Goal: Task Accomplishment & Management: Complete application form

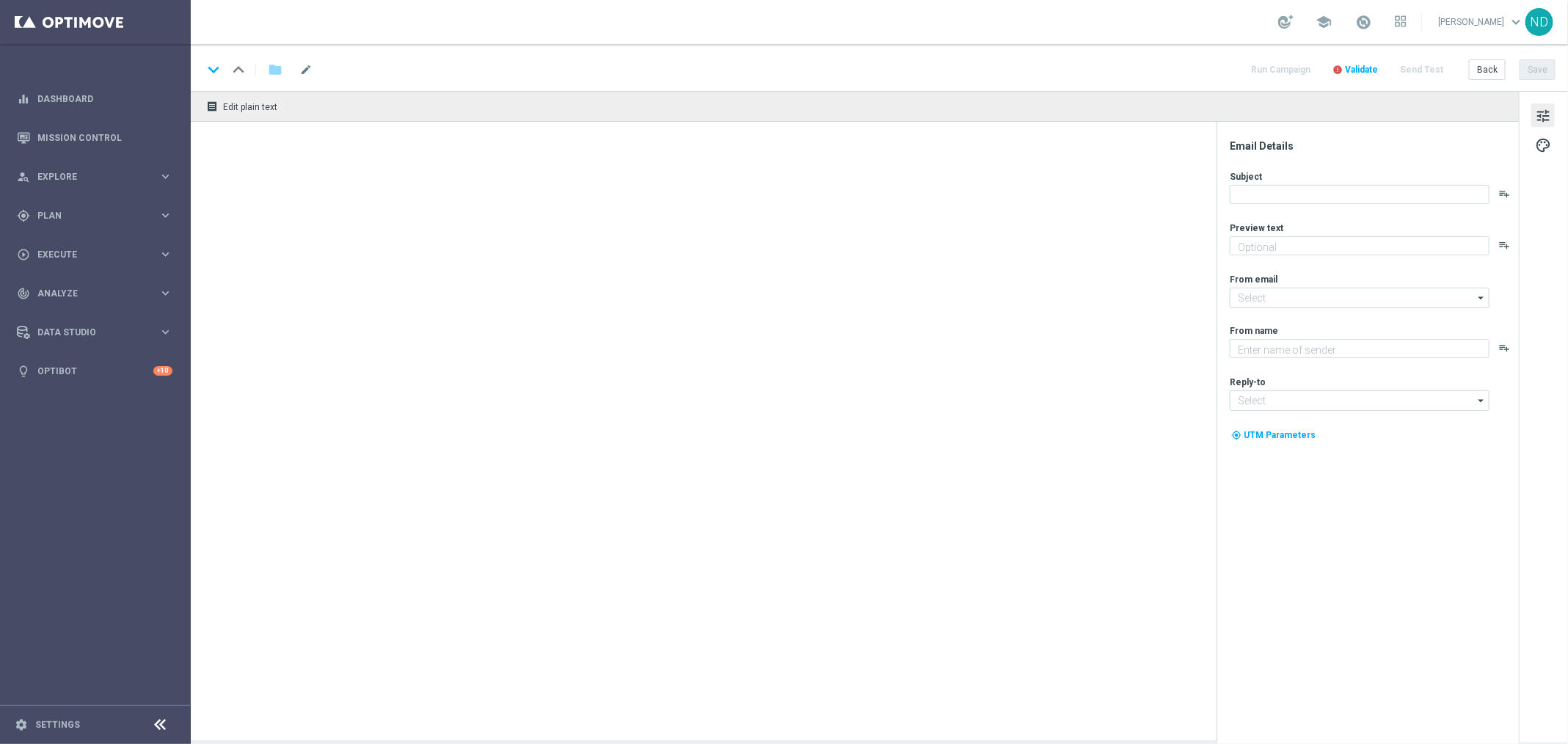
type textarea "Super prêmio na Mega-[PERSON_NAME]"
type textarea "[DOMAIN_NAME]"
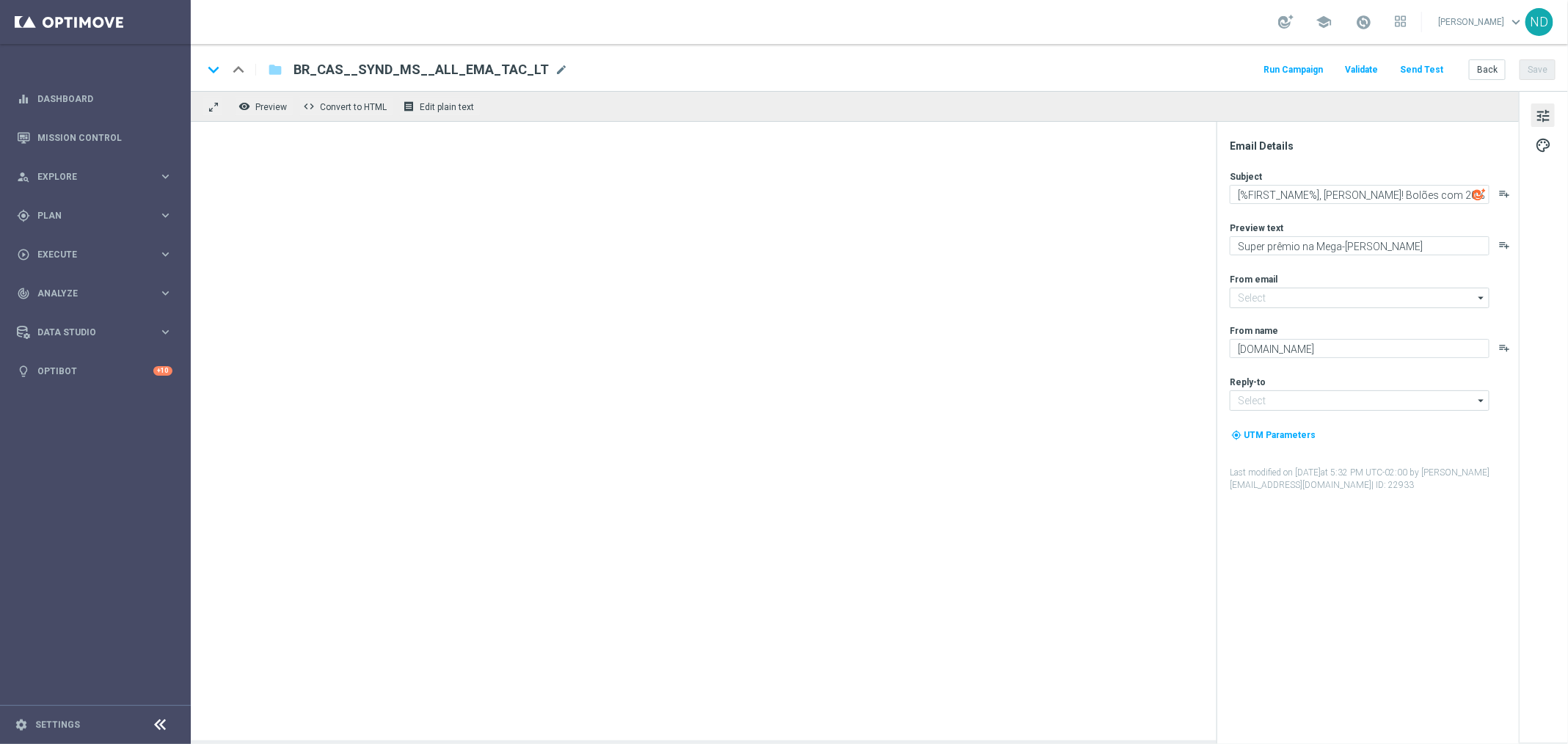
type input "mail@crm.lottoland.com.br"
type input "contato@lottoland.com.br"
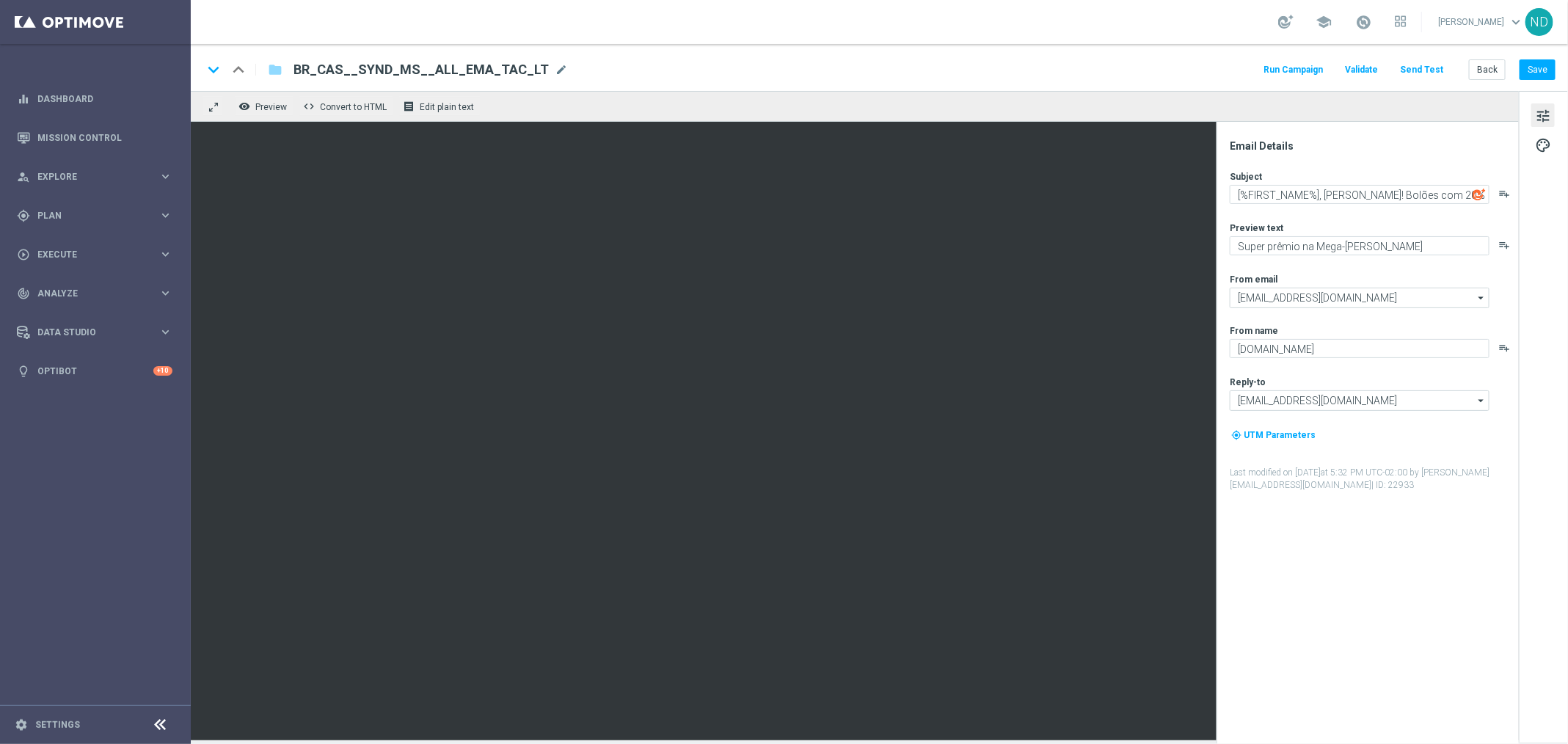
click at [1400, 204] on div "Subject [%FIRST_NAME%], Corra! Bolões com 20% de desconto playlist_add Preview …" at bounding box center [1374, 330] width 288 height 321
click at [1406, 200] on textarea "[%FIRST_NAME%], Corra! Bolões com 20% de desconto" at bounding box center [1359, 193] width 260 height 19
drag, startPoint x: 1324, startPoint y: 196, endPoint x: 1499, endPoint y: 206, distance: 175.3
click at [1499, 206] on div "Subject [%FIRST_NAME%], Corra! Bolões com 20% de desconto playlist_add Preview …" at bounding box center [1374, 330] width 288 height 321
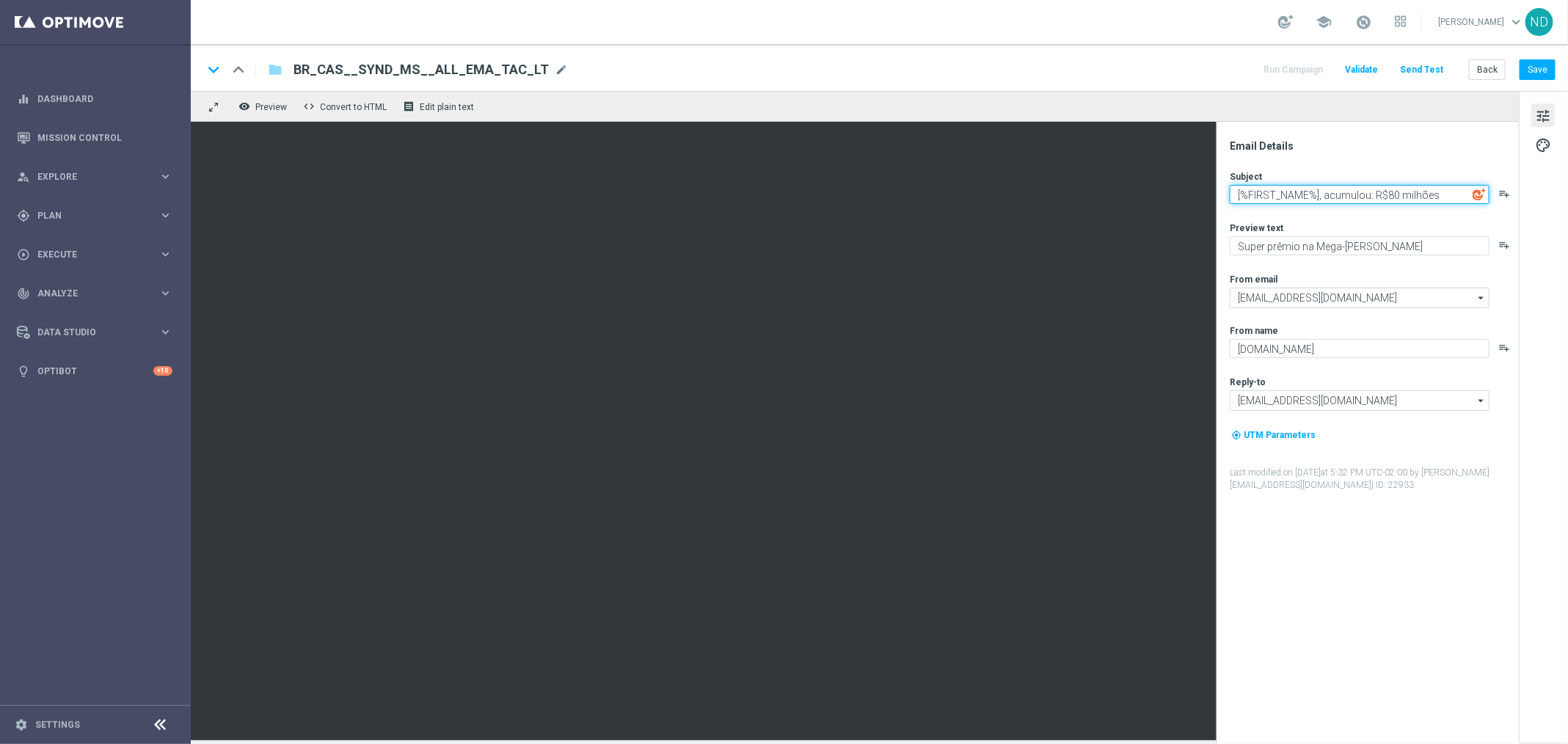
click at [1374, 193] on textarea "[%FIRST_NAME%], acumulou: R$80 milhões" at bounding box center [1359, 193] width 260 height 19
click at [1445, 193] on textarea "[%FIRST_NAME%], acumulou: R$80 milhões" at bounding box center [1359, 193] width 260 height 19
drag, startPoint x: 1374, startPoint y: 192, endPoint x: 1324, endPoint y: 193, distance: 50.0
click at [1324, 193] on textarea "[%FIRST_NAME%], acumulou: R$80 milhões" at bounding box center [1359, 193] width 260 height 19
click at [1425, 201] on textarea "[%FIRST_NAME%], R$80 milhões" at bounding box center [1359, 193] width 260 height 19
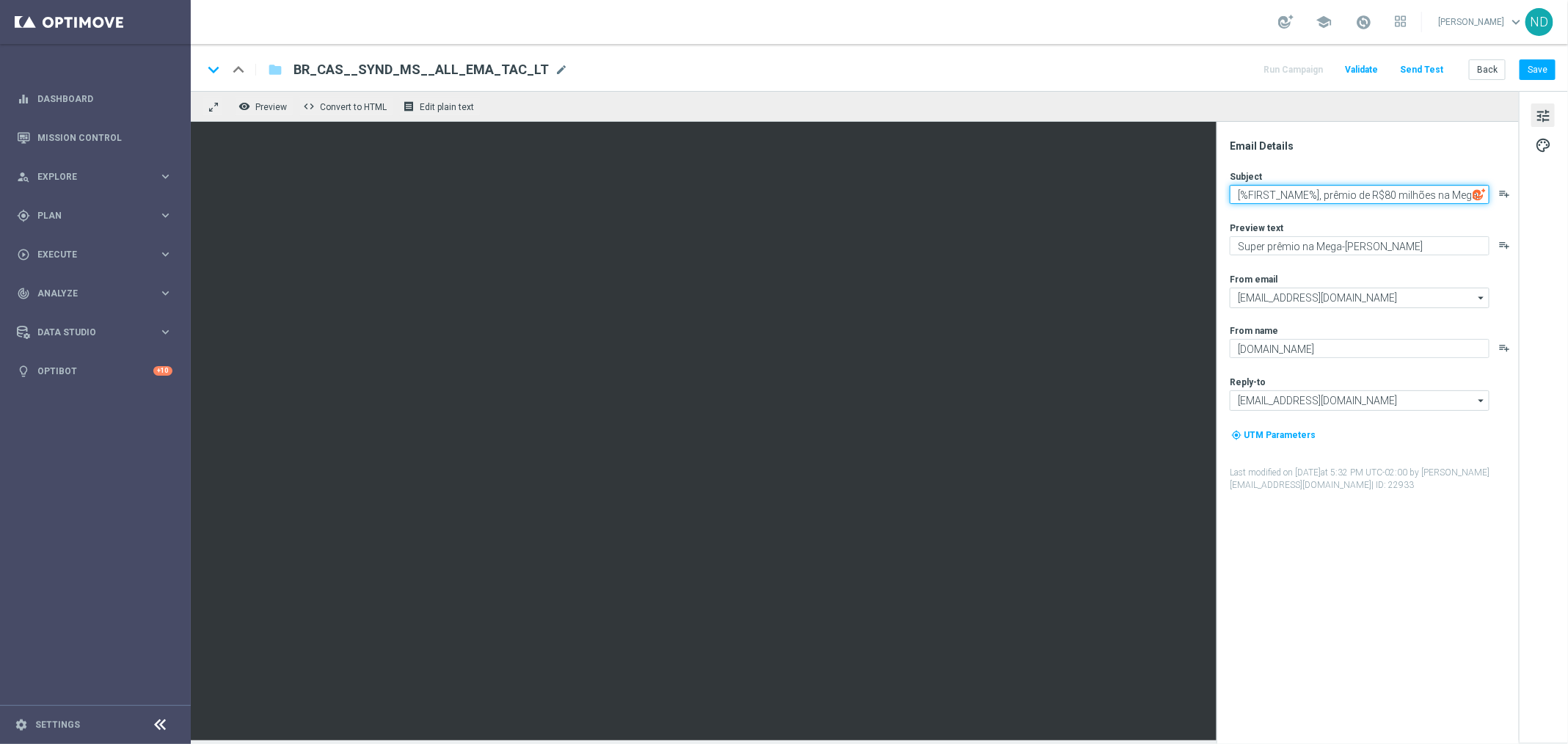
type textarea "[%FIRST_NAME%], prêmio de R$80 milhões na Mega!"
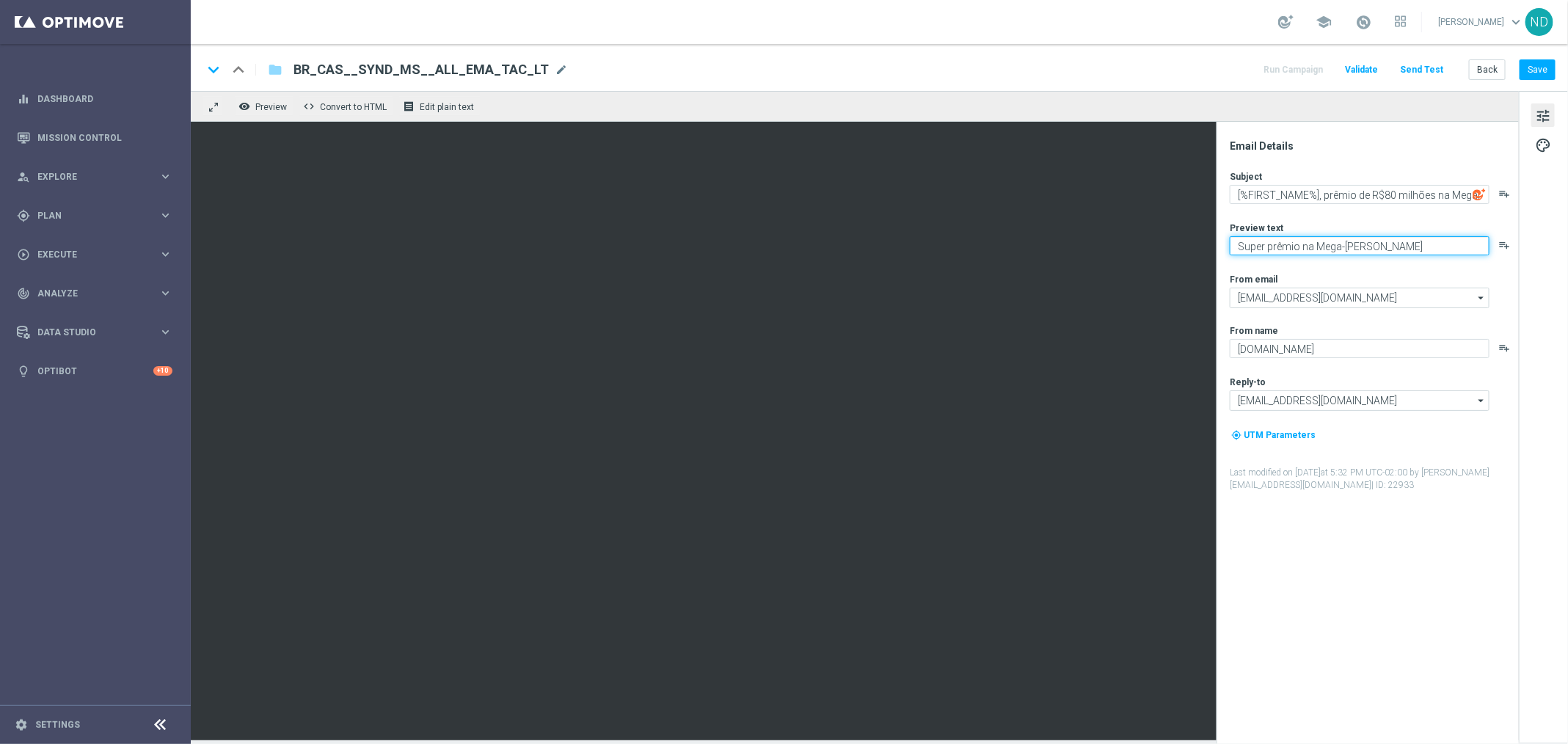
click at [1351, 241] on textarea "Super prêmio na Mega-Sena" at bounding box center [1359, 245] width 260 height 19
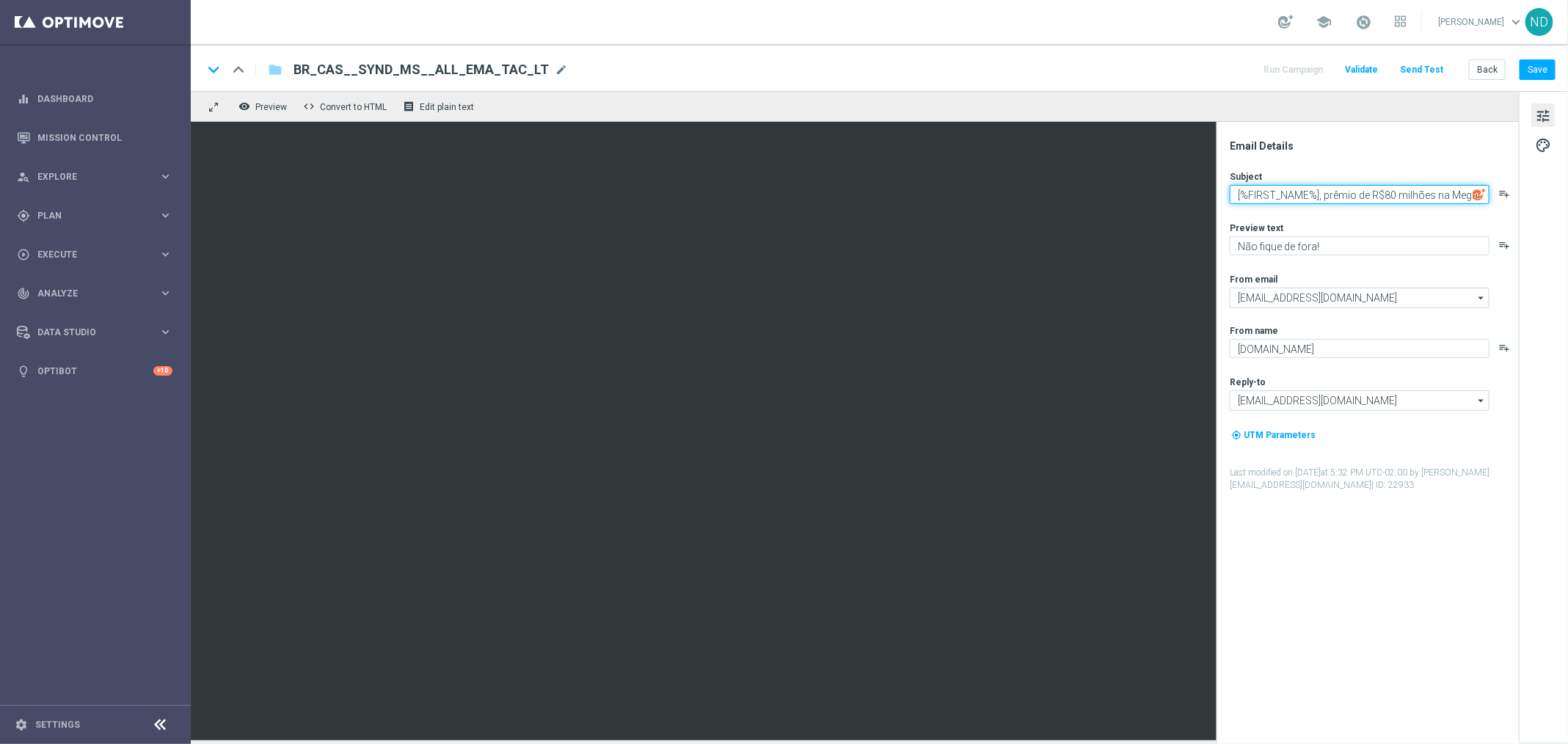
click at [1389, 196] on textarea "[%FIRST_NAME%], prêmio de R$80 milhões na Mega!" at bounding box center [1359, 193] width 260 height 19
drag, startPoint x: 1412, startPoint y: 193, endPoint x: 1525, endPoint y: 201, distance: 113.3
click at [1525, 201] on div "Email Details Subject [%FIRST_NAME%], prêmio de R$80 milhões na Mega! playlist_…" at bounding box center [1544, 416] width 49 height 649
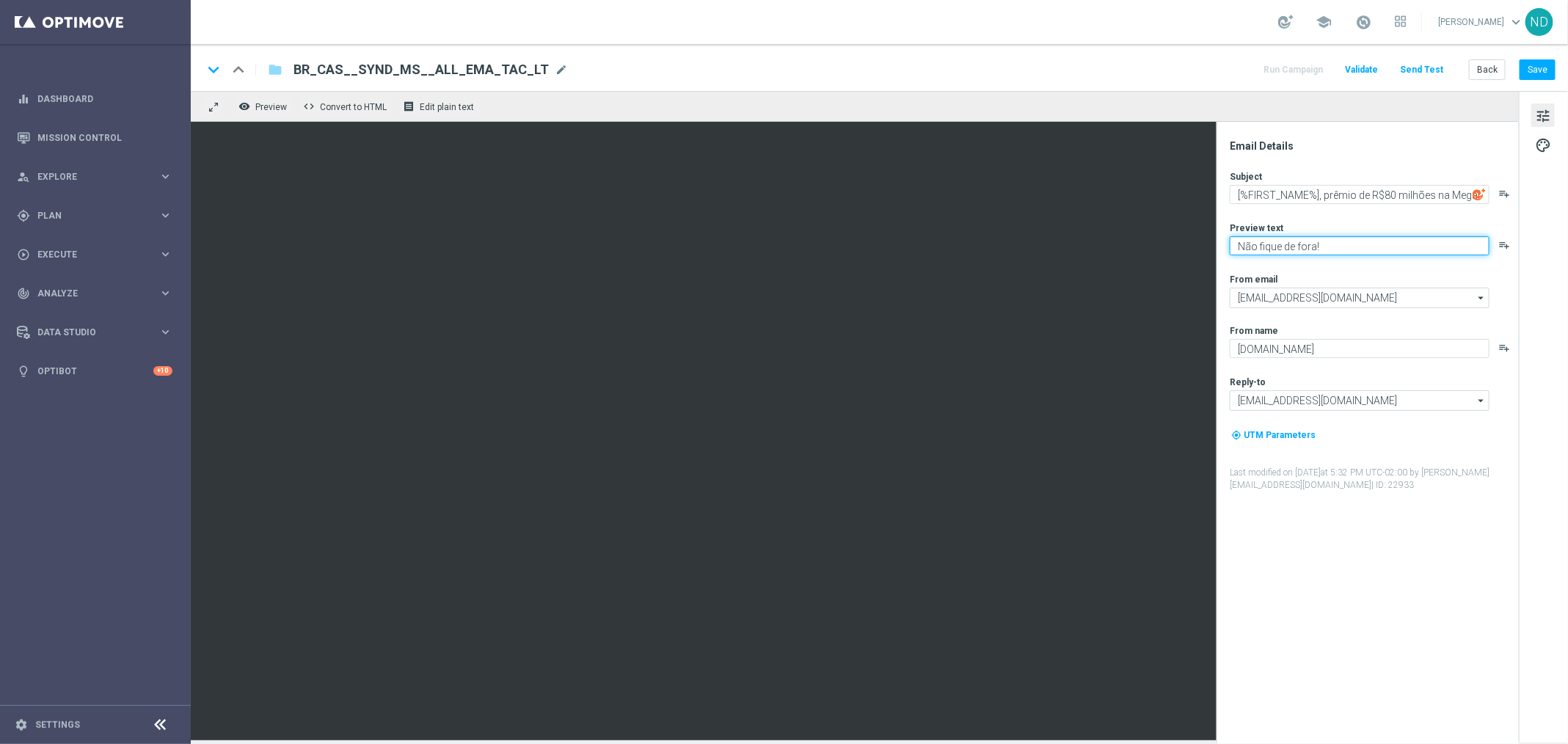
click at [1392, 244] on textarea "Não fique de fora!" at bounding box center [1359, 245] width 260 height 19
type textarea "Não fique de fora."
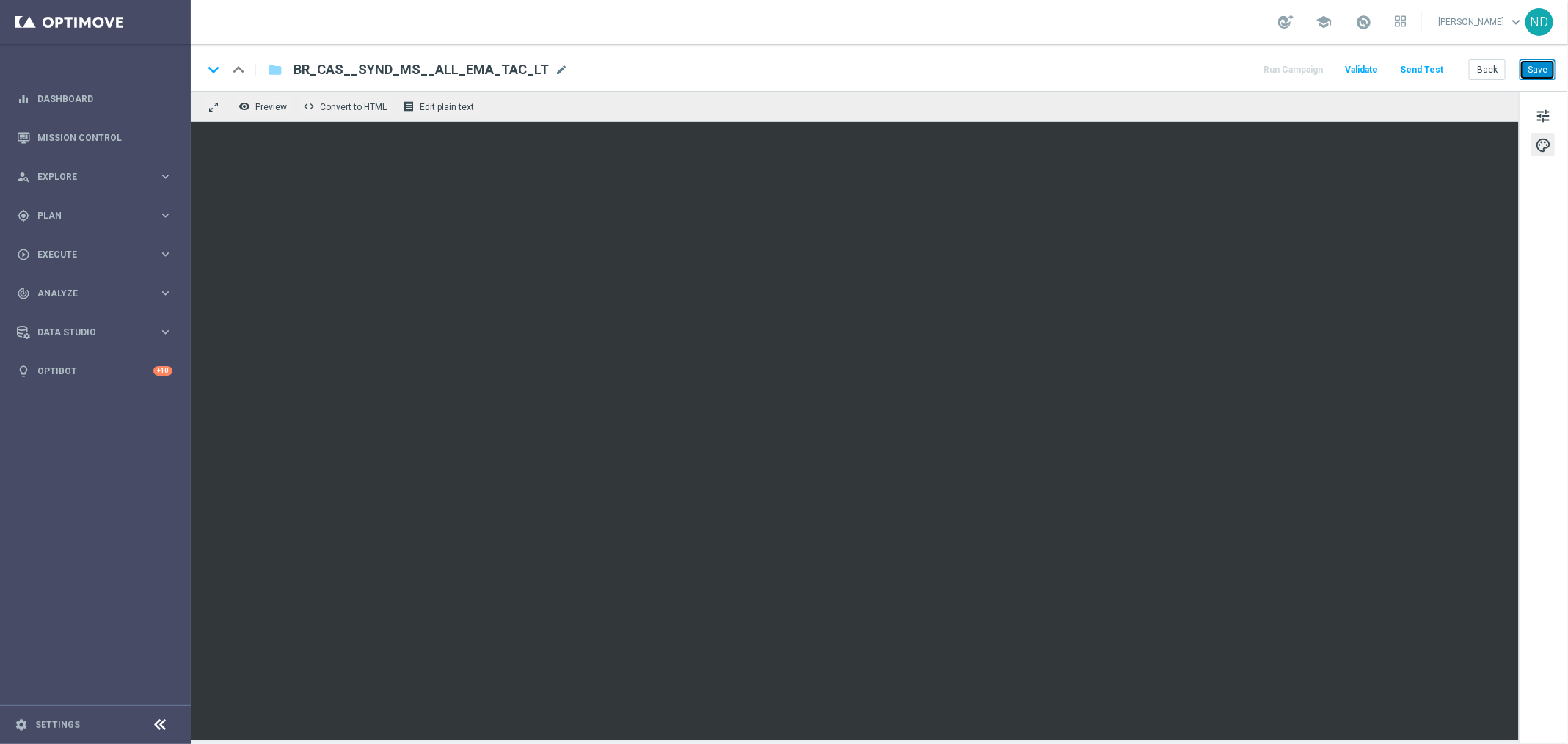
click at [1540, 65] on button "Save" at bounding box center [1537, 70] width 36 height 21
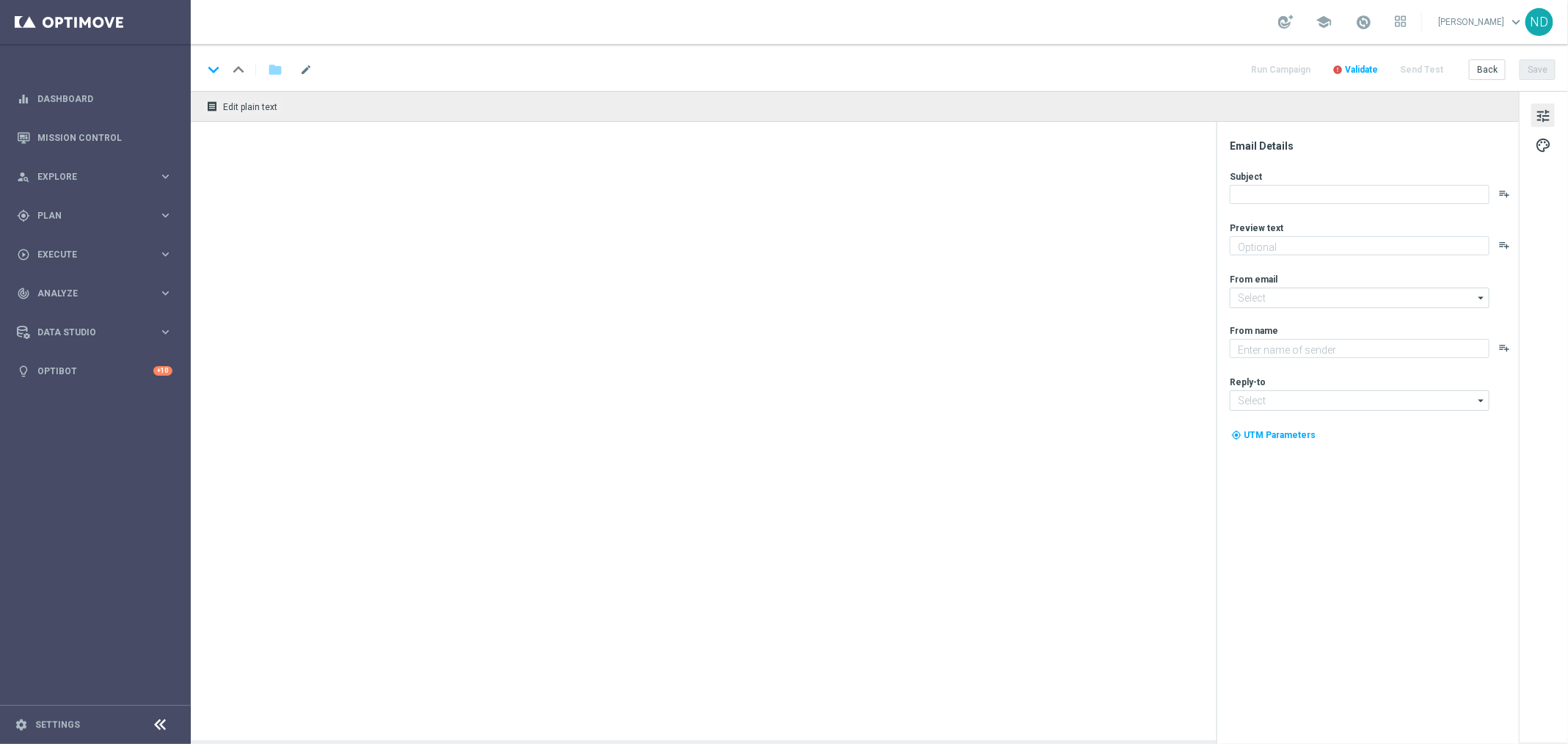
type textarea "Não fique de fora."
type textarea "[DOMAIN_NAME]"
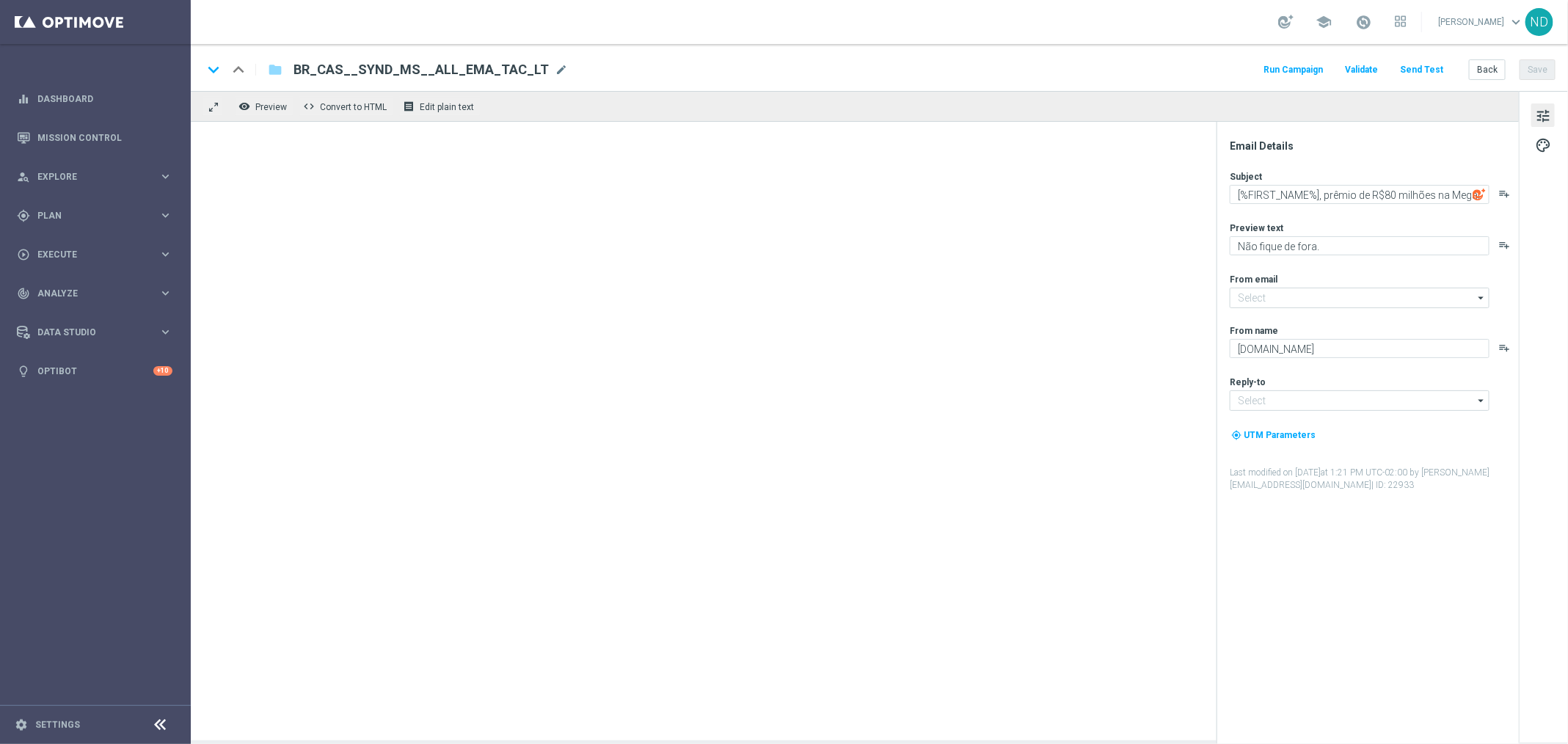
type input "[EMAIL_ADDRESS][DOMAIN_NAME]"
type input "contato@lottoland.com.br"
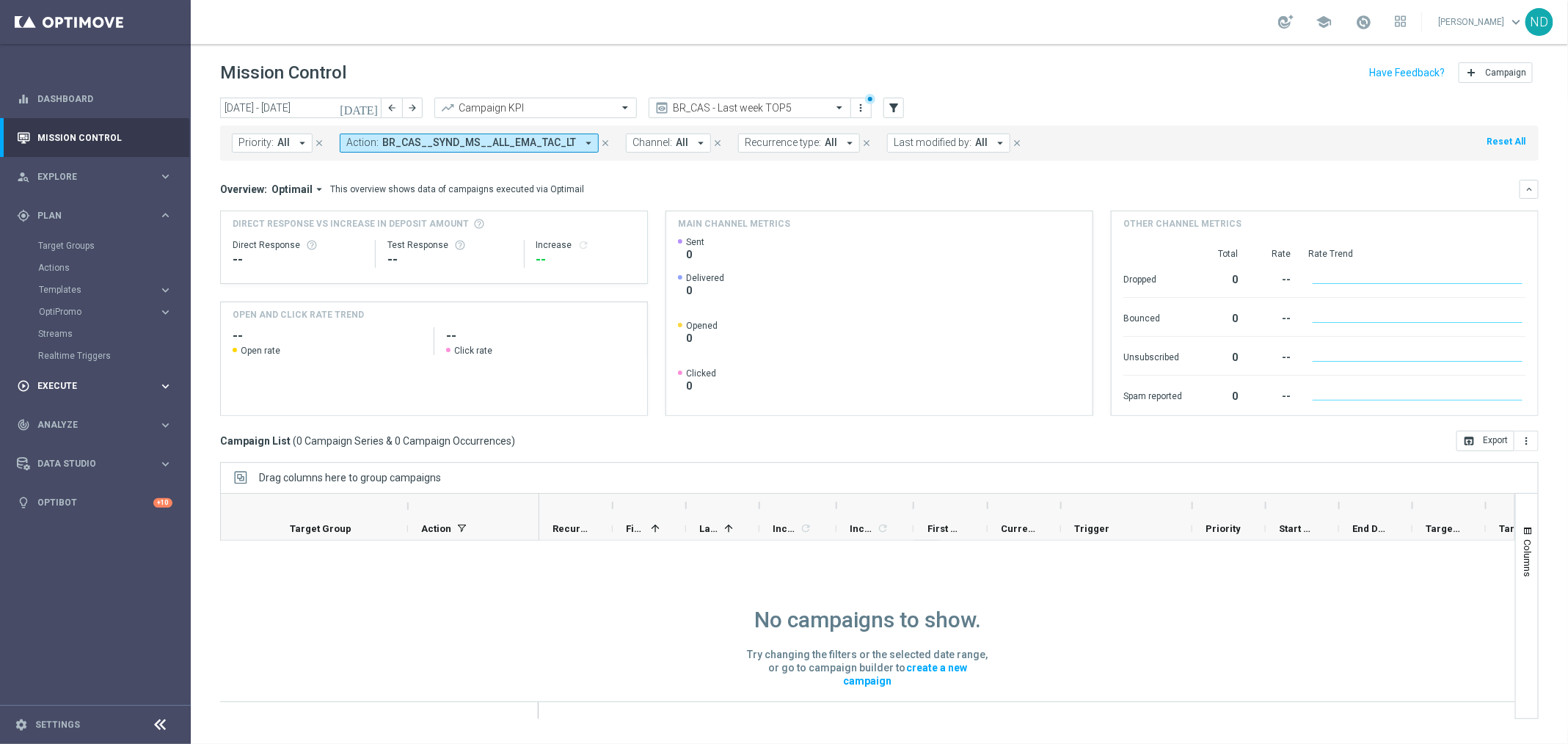
click at [77, 391] on div "play_circle_outline Execute" at bounding box center [88, 386] width 142 height 14
click at [88, 293] on div "Campaign Builder" at bounding box center [113, 285] width 151 height 22
click at [88, 284] on link "Campaign Builder" at bounding box center [95, 284] width 115 height 12
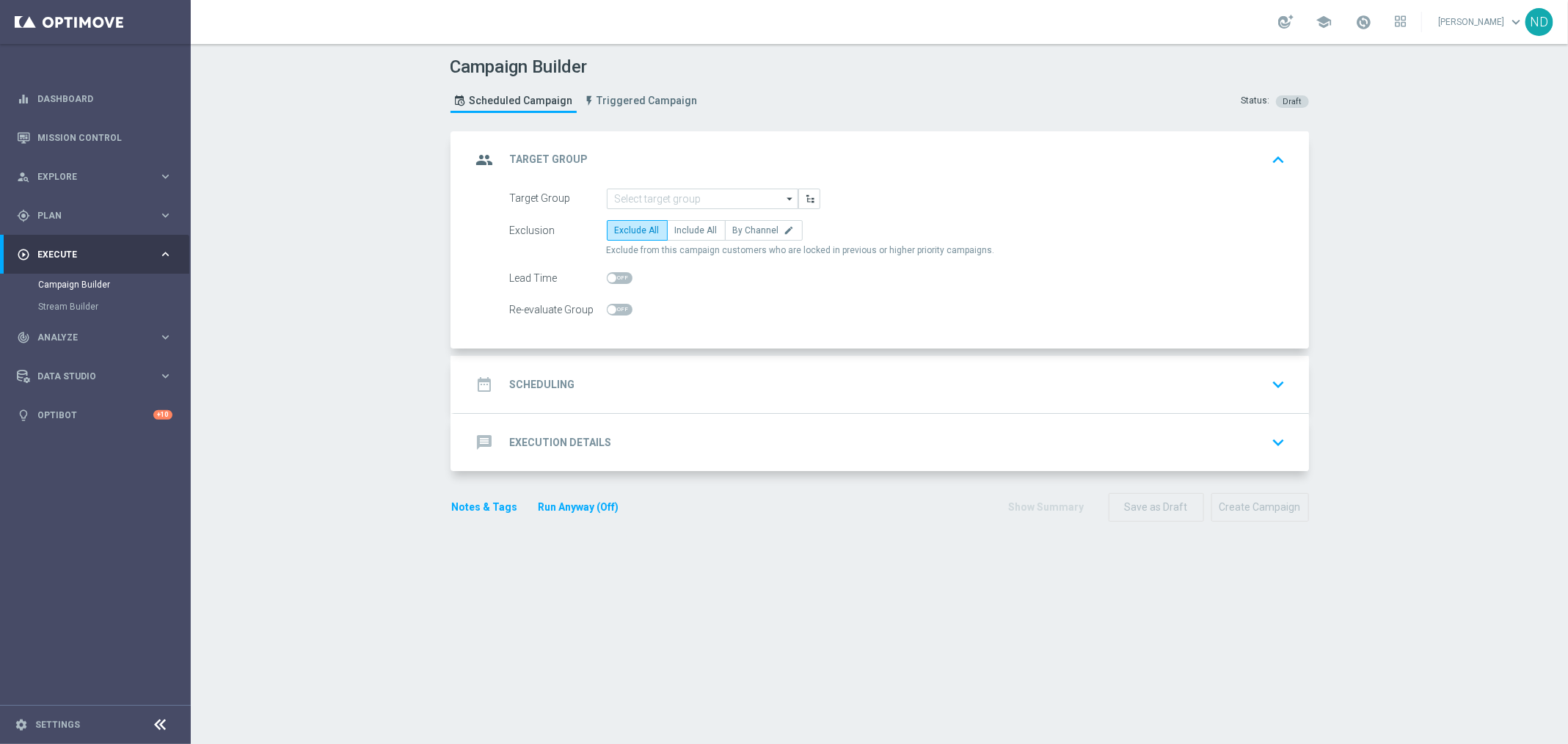
click at [693, 391] on div "date_range Scheduling keyboard_arrow_down" at bounding box center [882, 384] width 819 height 28
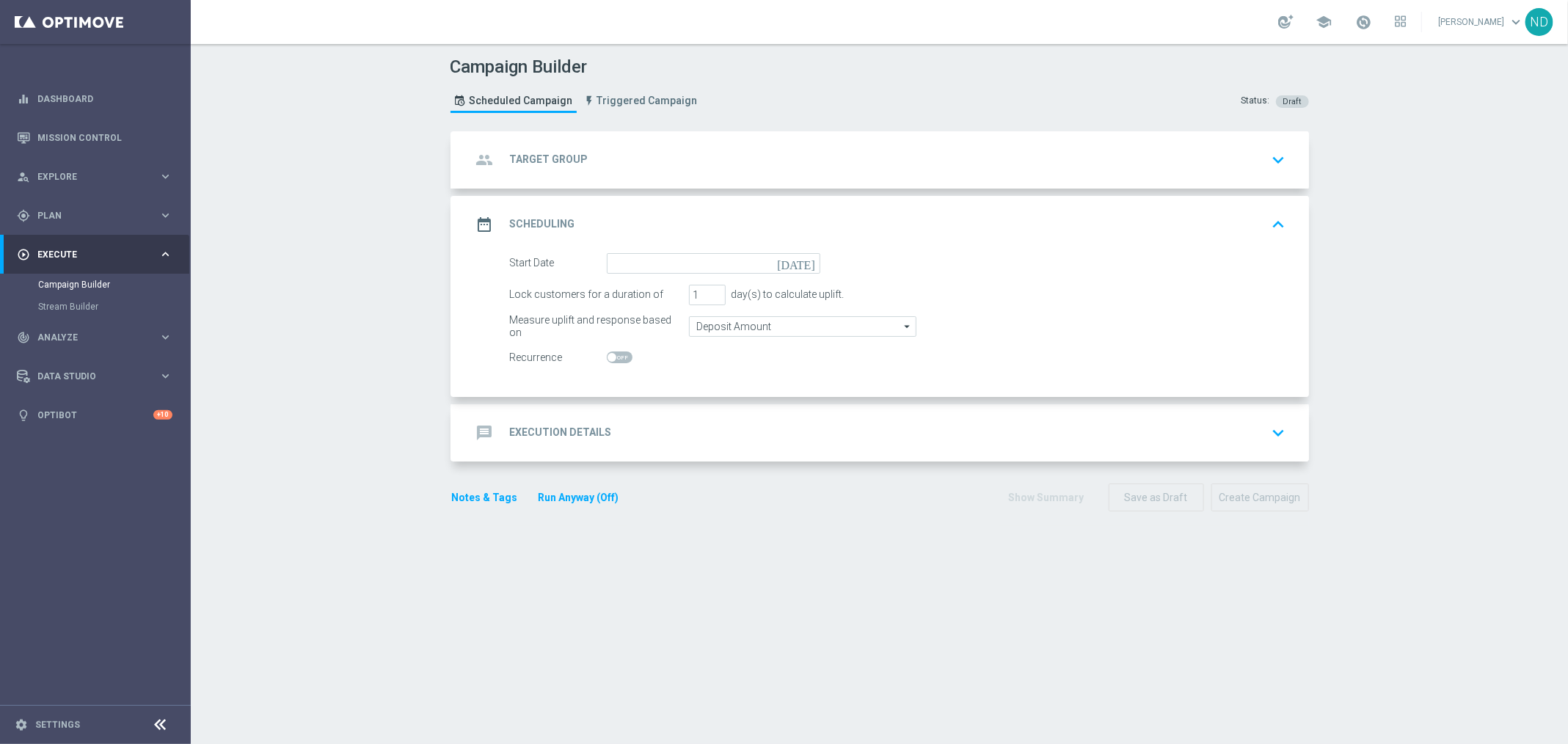
click at [790, 416] on div "message Execution Details keyboard_arrow_down" at bounding box center [881, 432] width 855 height 57
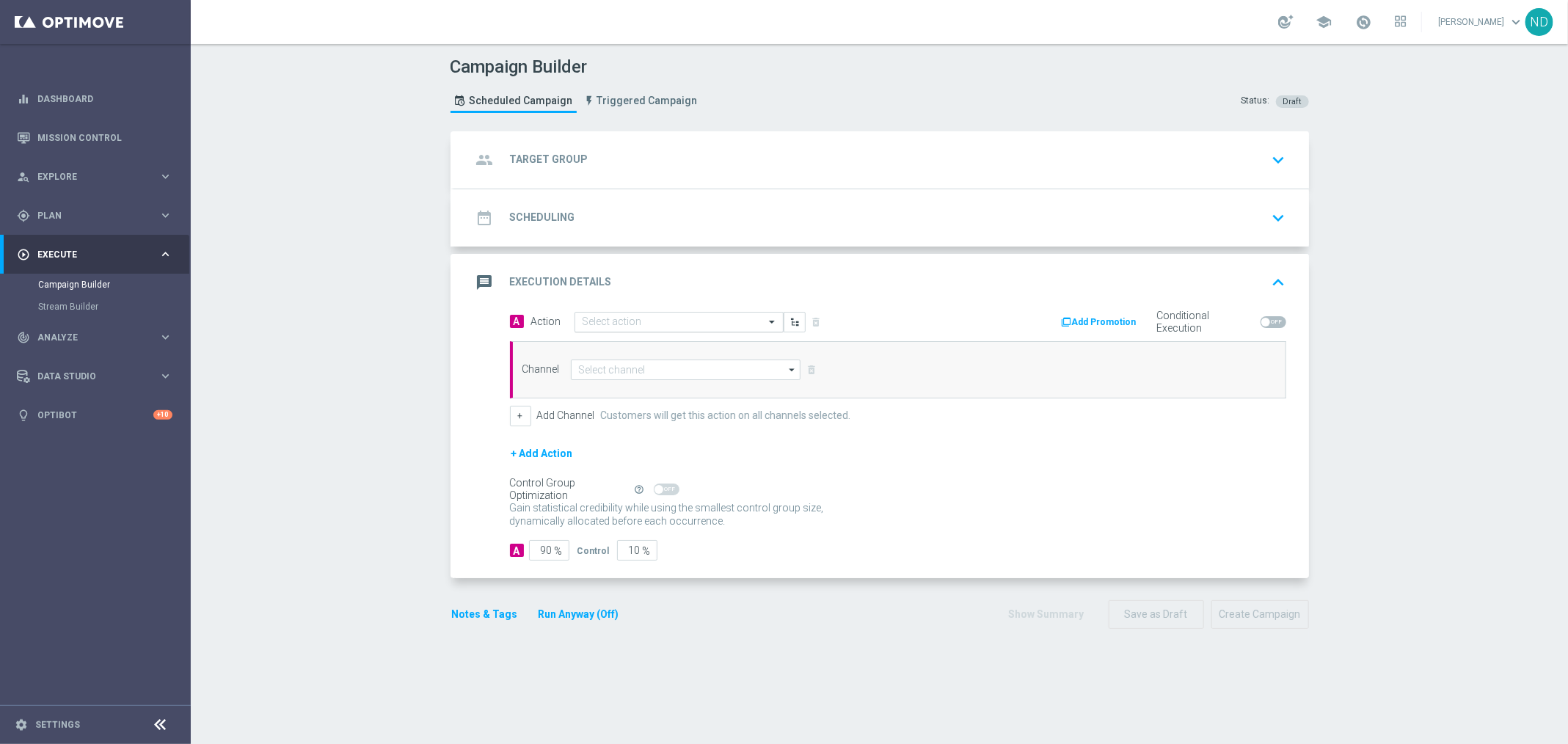
click at [681, 323] on input "text" at bounding box center [664, 323] width 164 height 13
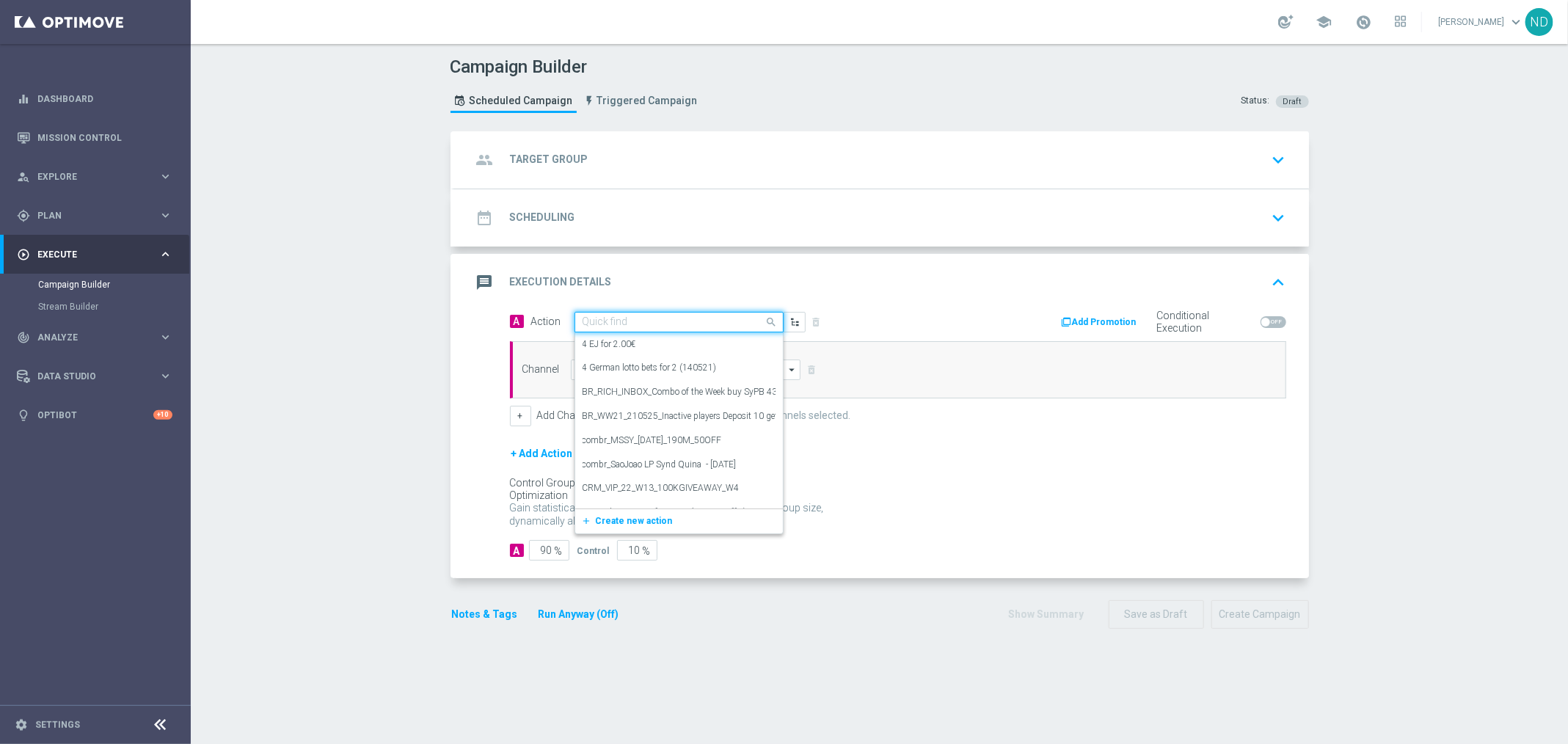
paste input "BR_CAS__SYND_MS__ALL_EMA_TAC_LT"
type input "BR_CAS__SYND_MS__ALL_EMA_TAC_LT"
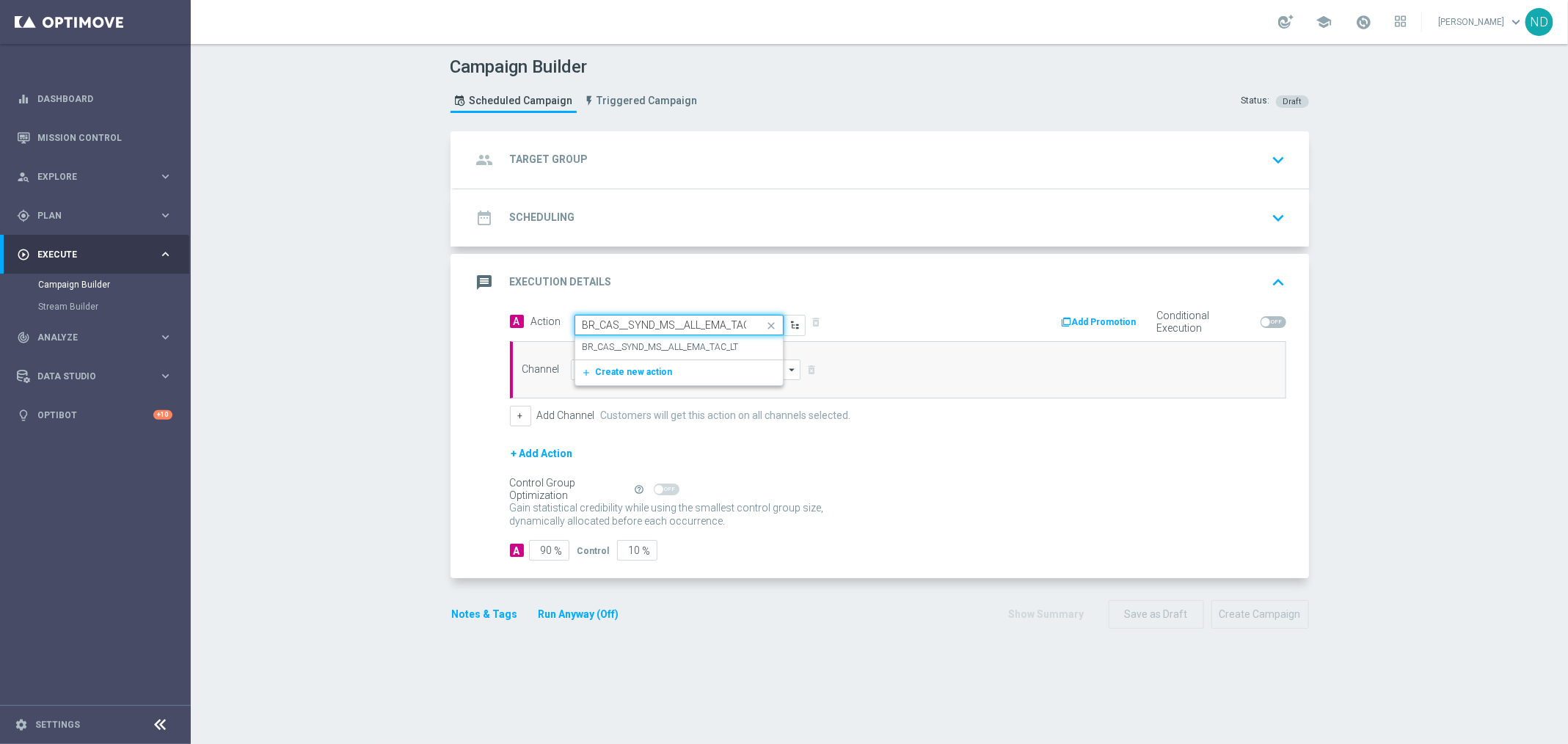
scroll to position [0, 16]
click at [680, 344] on label "BR_CAS__SYND_MS__ALL_EMA_TAC_LT" at bounding box center [660, 347] width 156 height 13
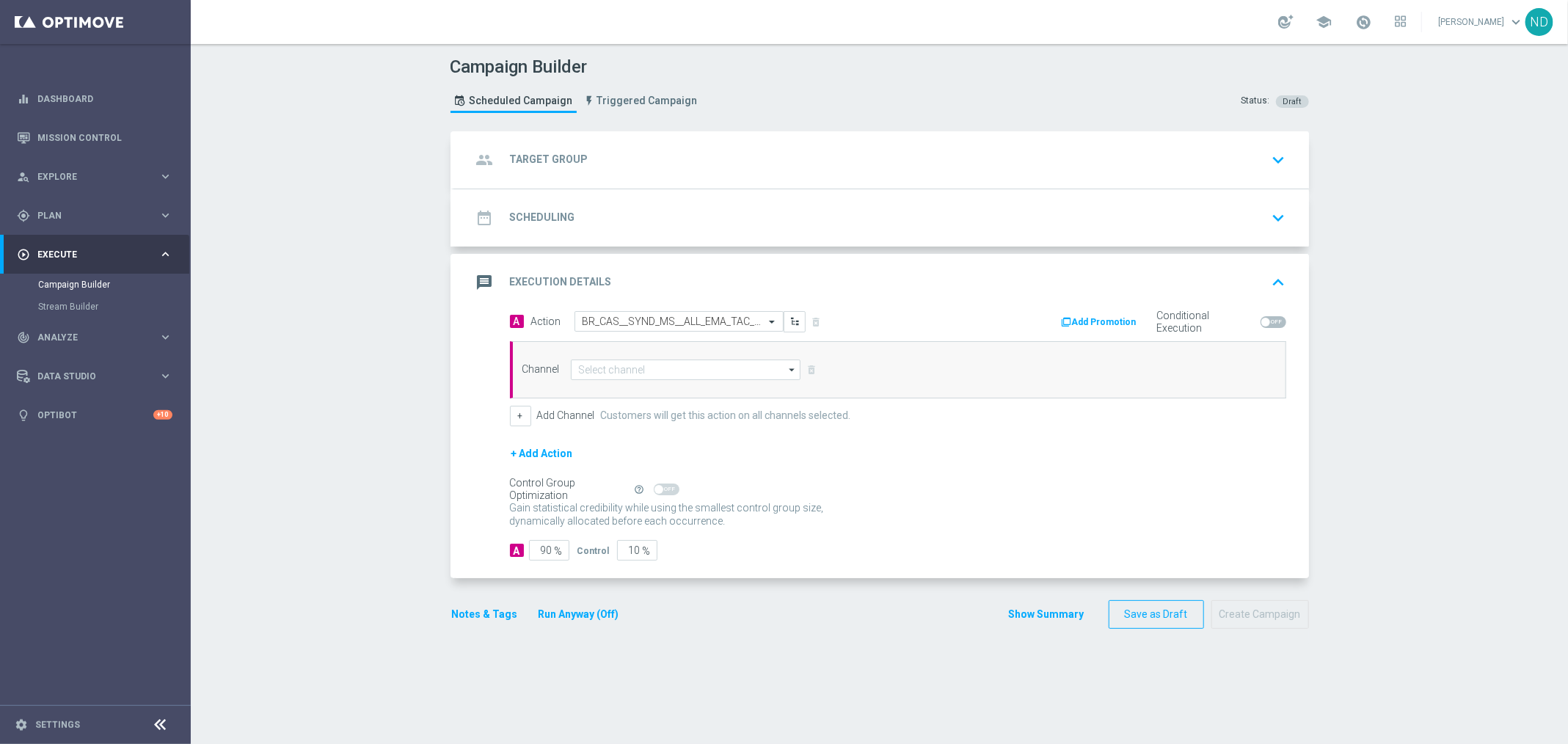
scroll to position [0, 0]
click at [659, 363] on input at bounding box center [685, 370] width 231 height 21
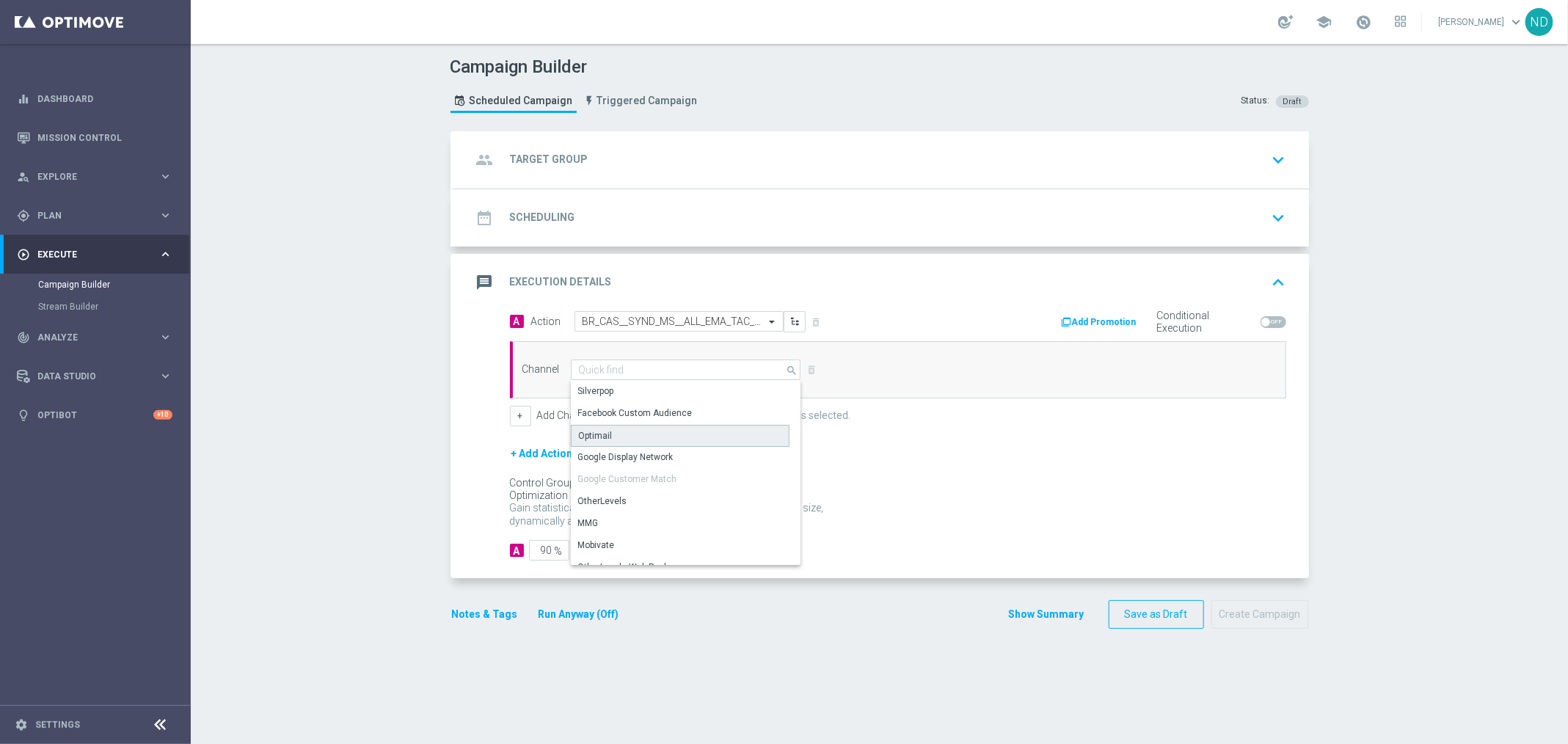
click at [654, 437] on div "Optimail" at bounding box center [680, 436] width 220 height 22
type input "Optimail"
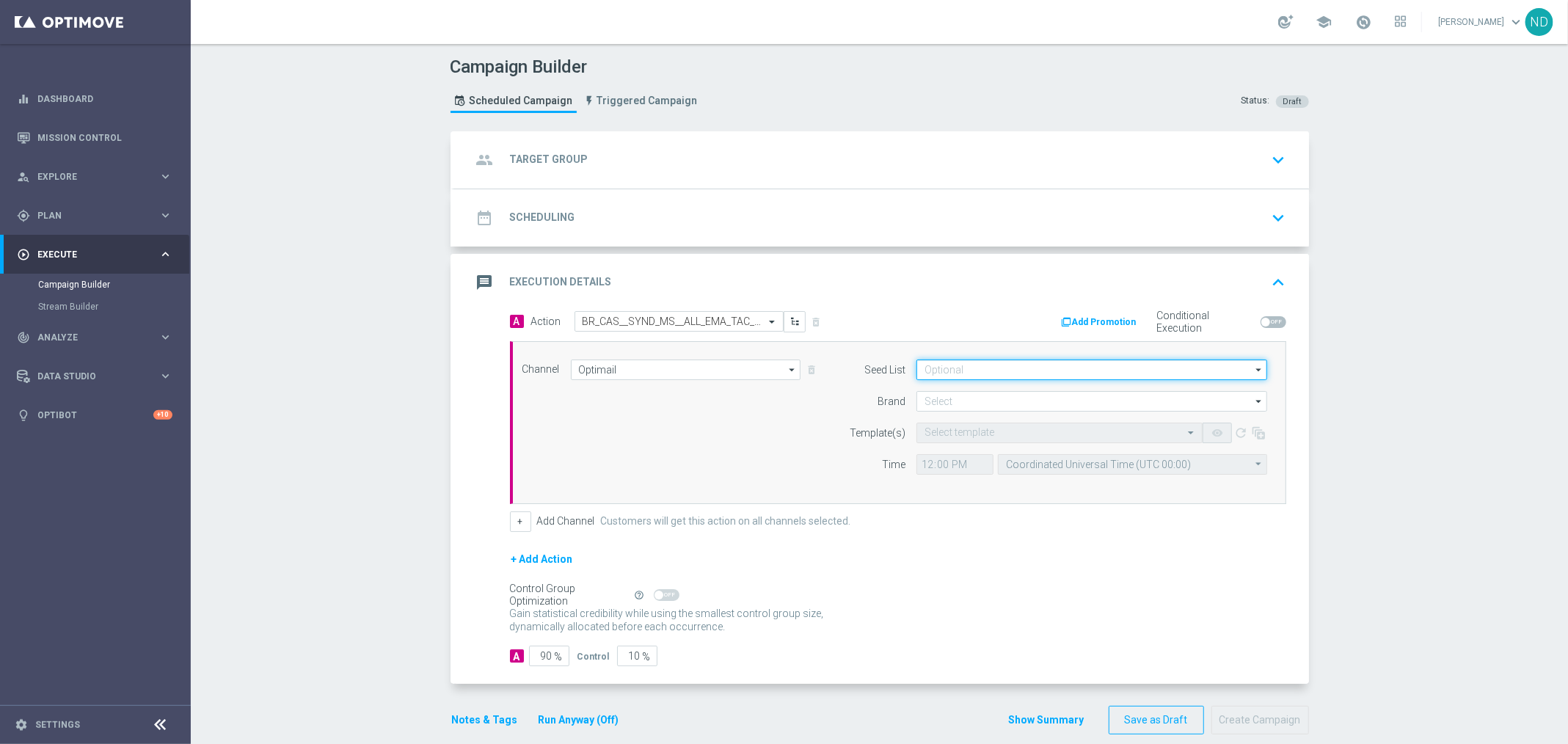
click at [1028, 367] on input at bounding box center [1091, 370] width 351 height 21
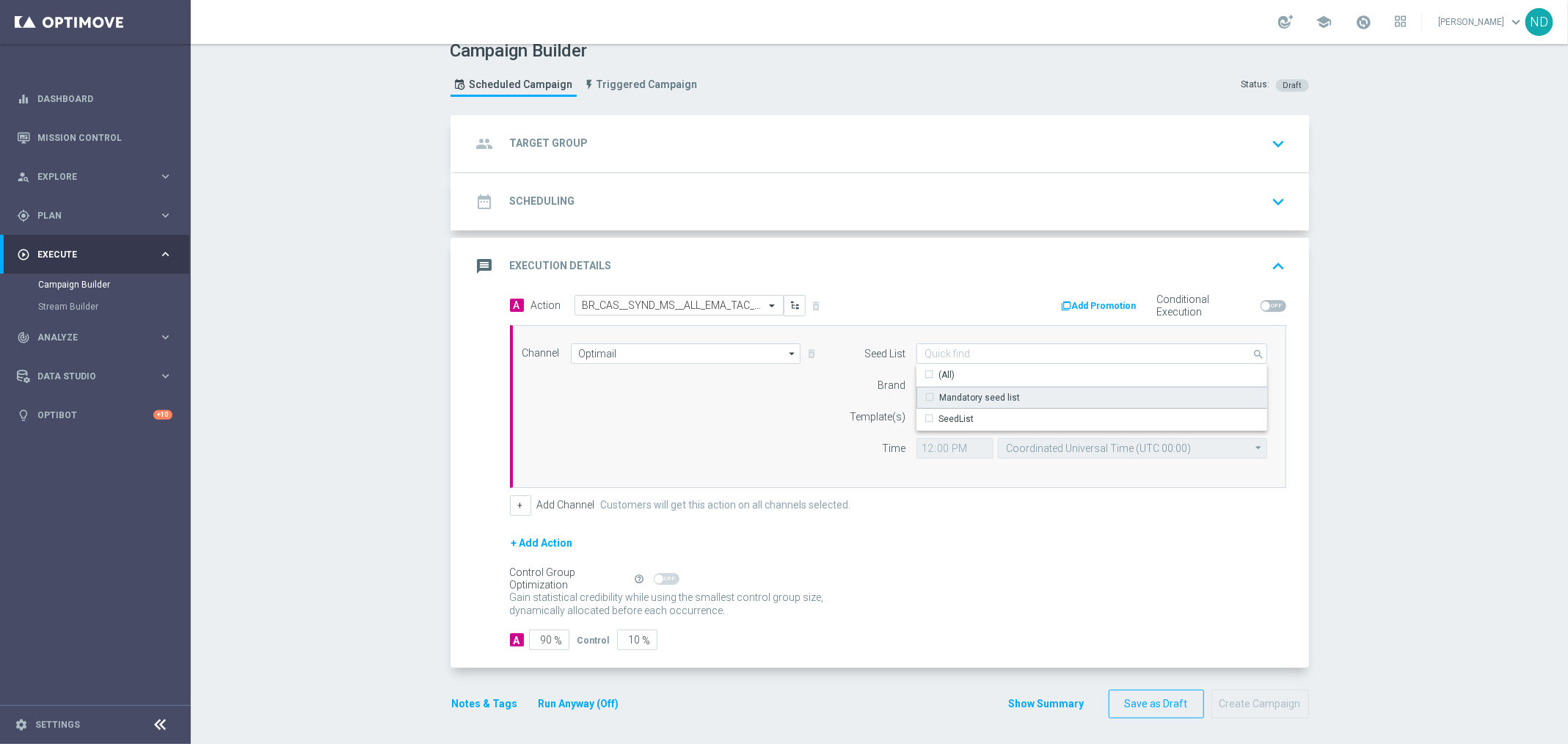
click at [1019, 391] on div "Mandatory seed list" at bounding box center [1091, 398] width 352 height 22
click at [777, 419] on div "Channel Optimail Optimail arrow_drop_down Drag here to set row groups Drag here…" at bounding box center [895, 407] width 768 height 127
type input "Mandatory seed list"
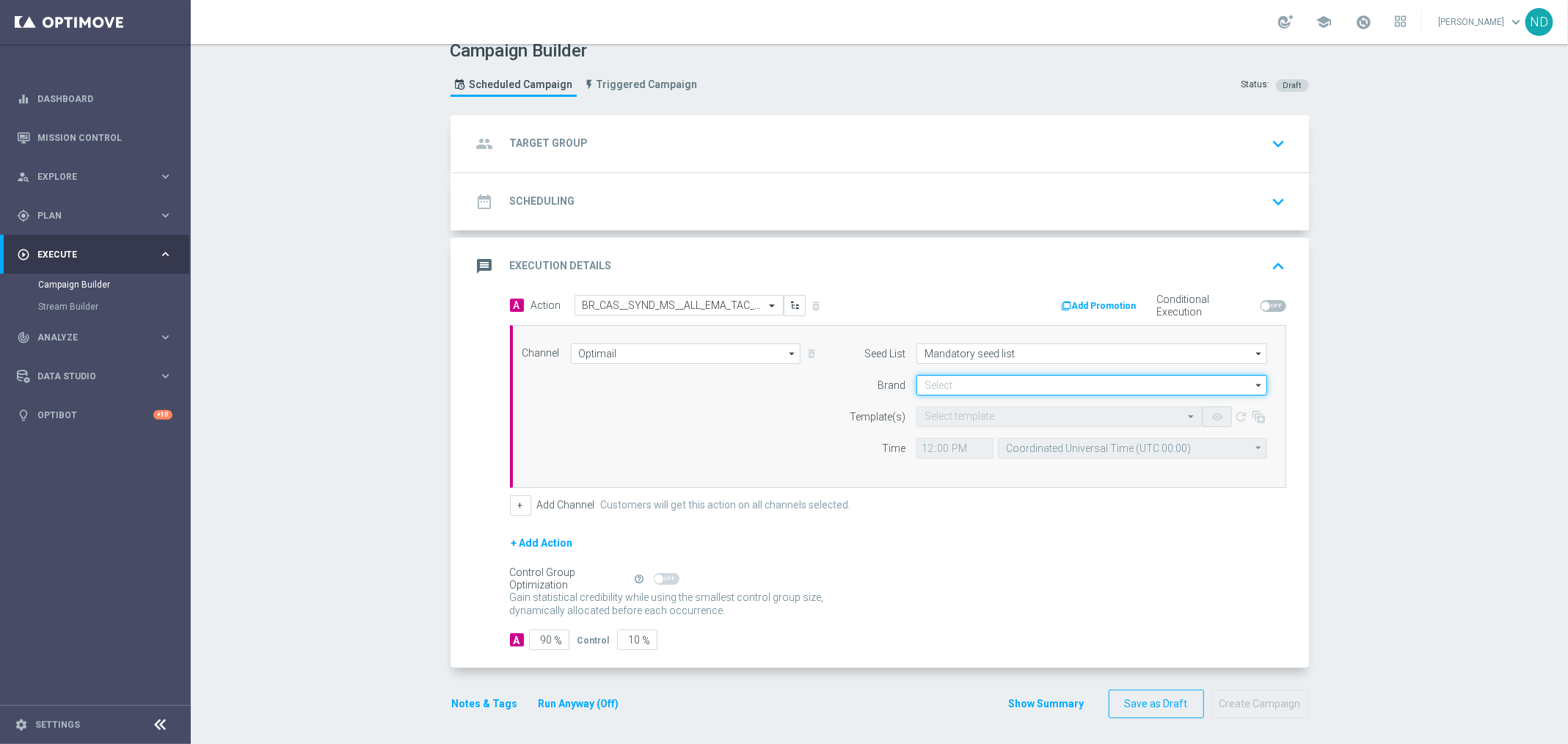
click at [974, 383] on input at bounding box center [1091, 385] width 351 height 21
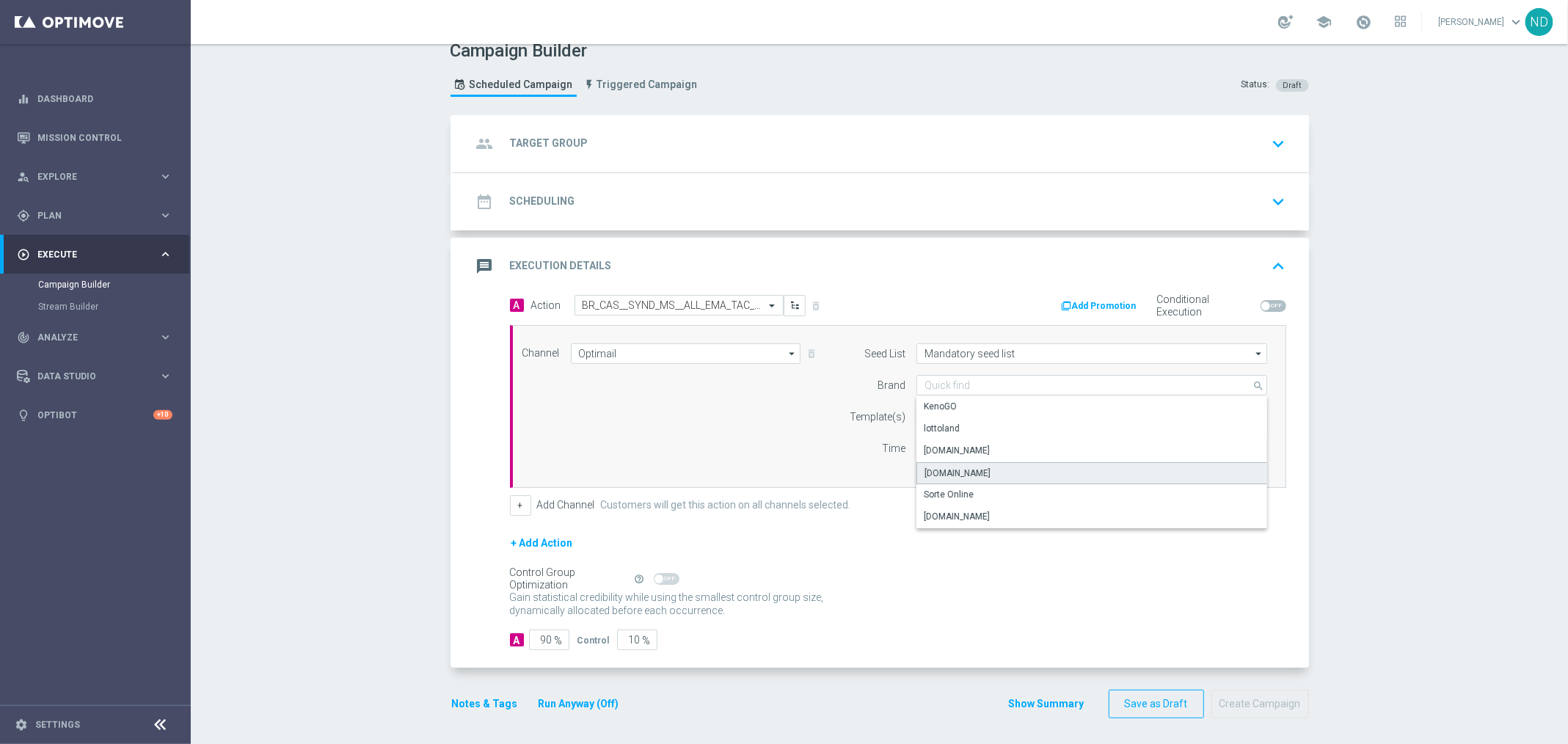
click at [984, 468] on div "[DOMAIN_NAME]" at bounding box center [1091, 473] width 352 height 22
type input "[DOMAIN_NAME]"
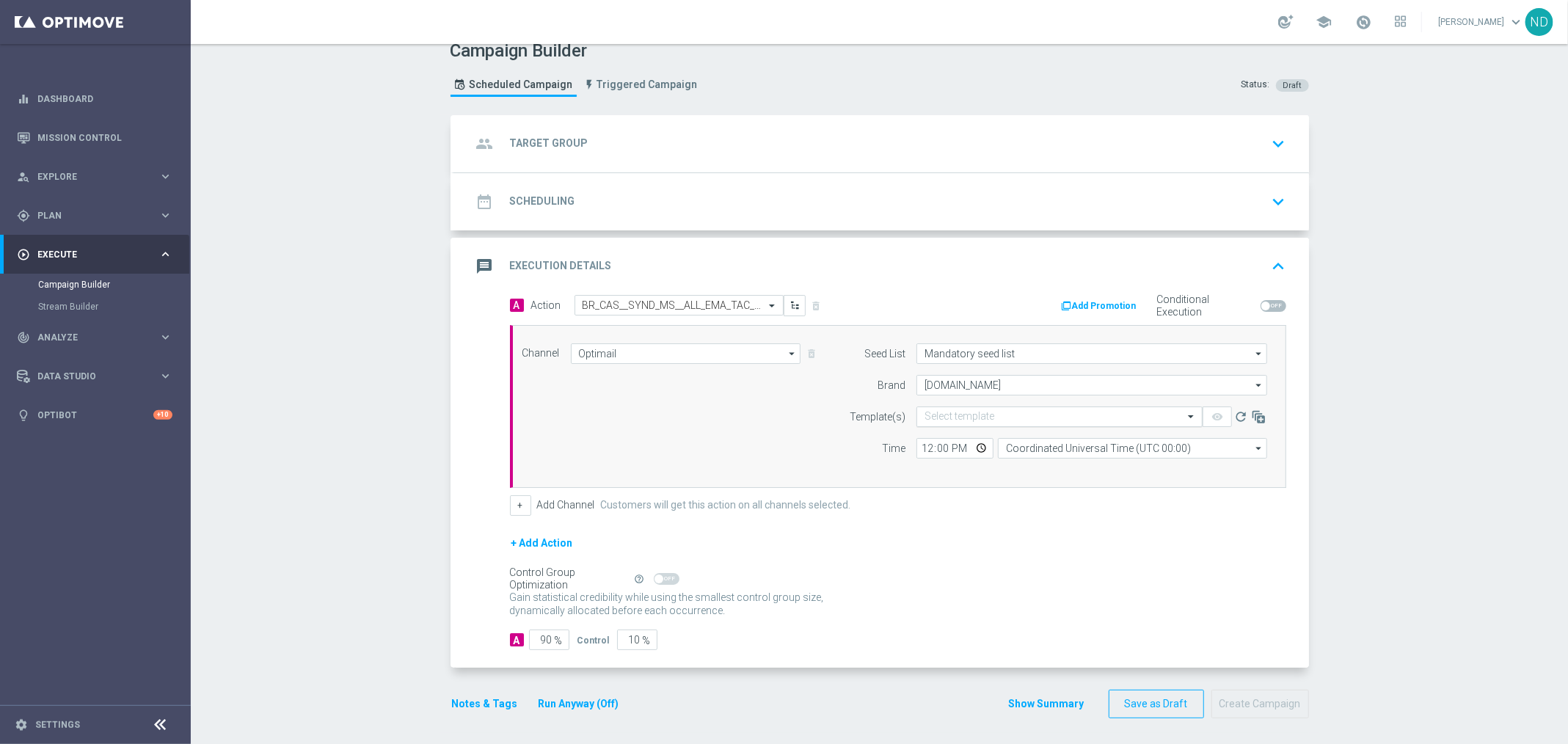
click at [973, 410] on input "text" at bounding box center [1044, 417] width 241 height 13
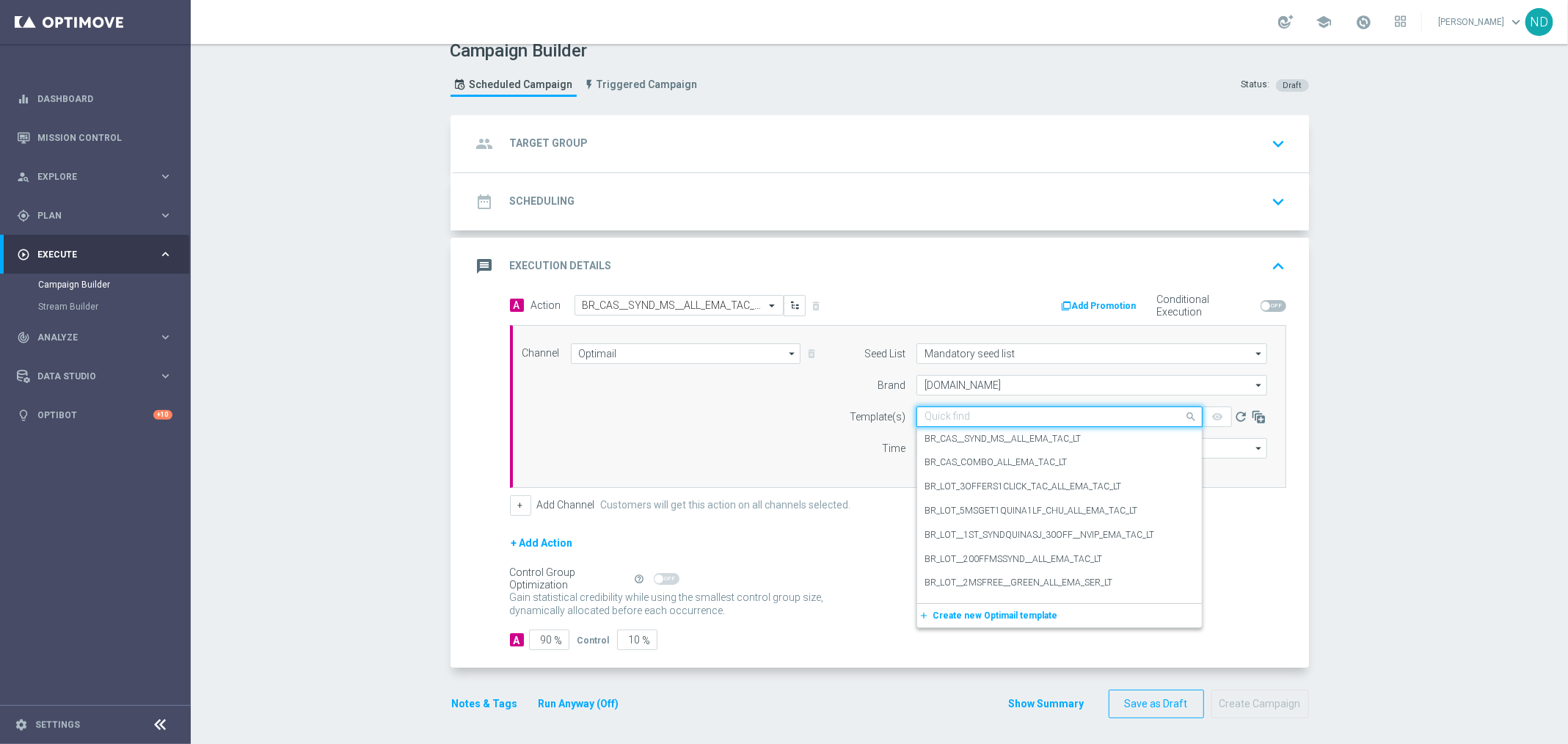
paste input "BR_CAS__SYND_MS__ALL_EMA_TAC_LT"
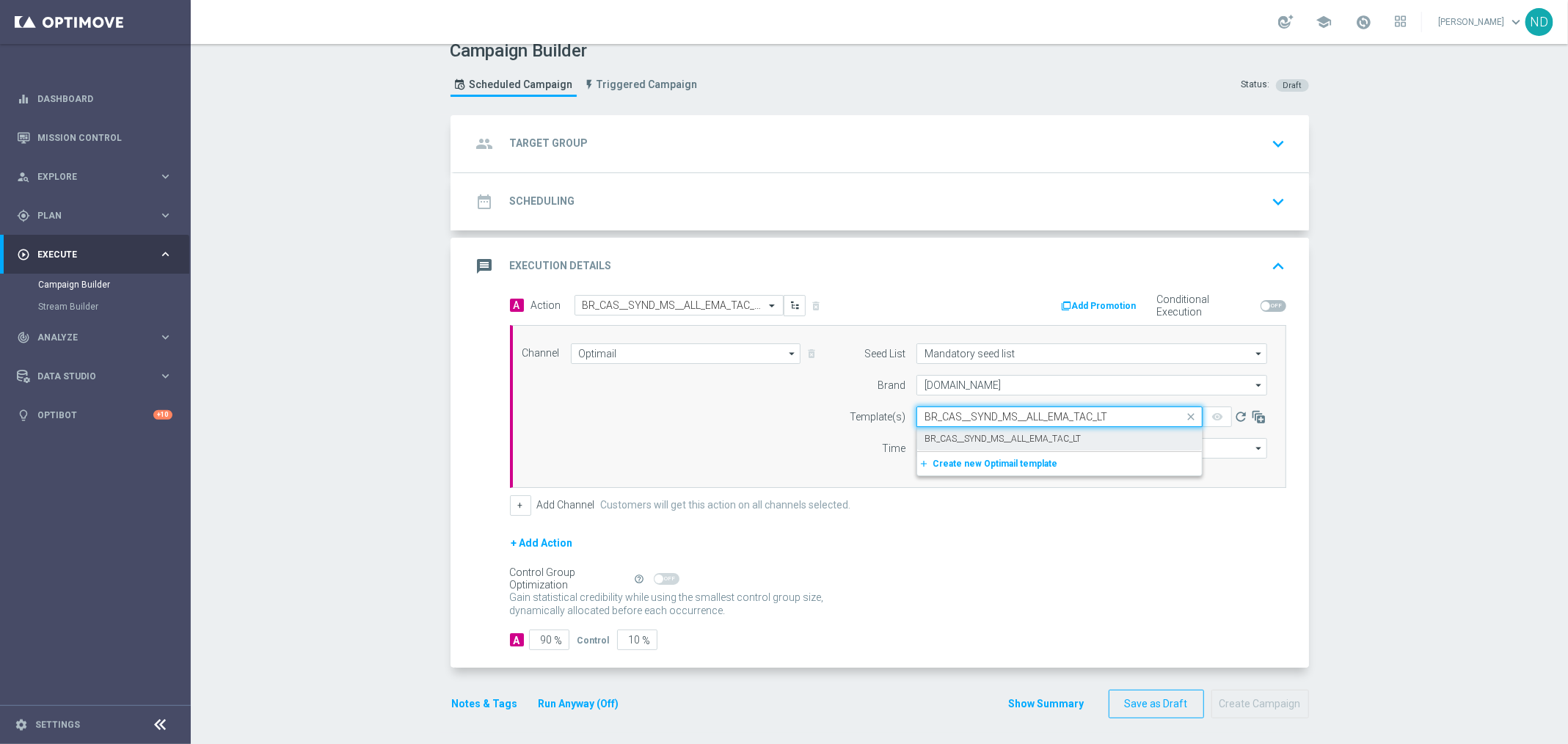
click at [987, 433] on label "BR_CAS__SYND_MS__ALL_EMA_TAC_LT" at bounding box center [1002, 439] width 156 height 13
type input "BR_CAS__SYND_MS__ALL_EMA_TAC_LT"
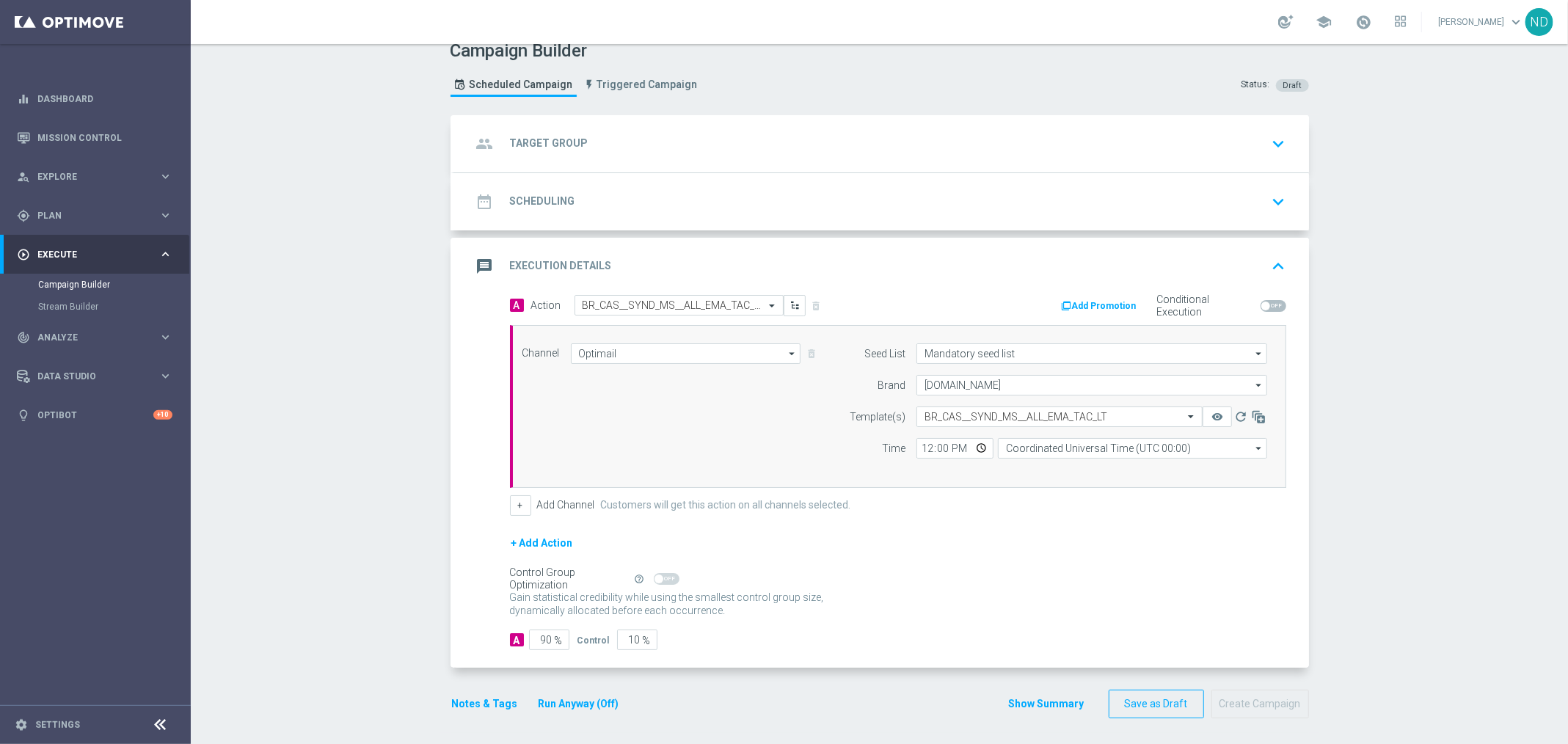
click at [924, 549] on div "+ Add Action" at bounding box center [898, 552] width 776 height 37
click at [921, 446] on input "12:00" at bounding box center [954, 447] width 77 height 21
click at [916, 447] on input "08:00" at bounding box center [954, 447] width 77 height 21
type input "10:00"
click at [1030, 446] on input "Coordinated Universal Time (UTC 00:00)" at bounding box center [1133, 447] width 269 height 21
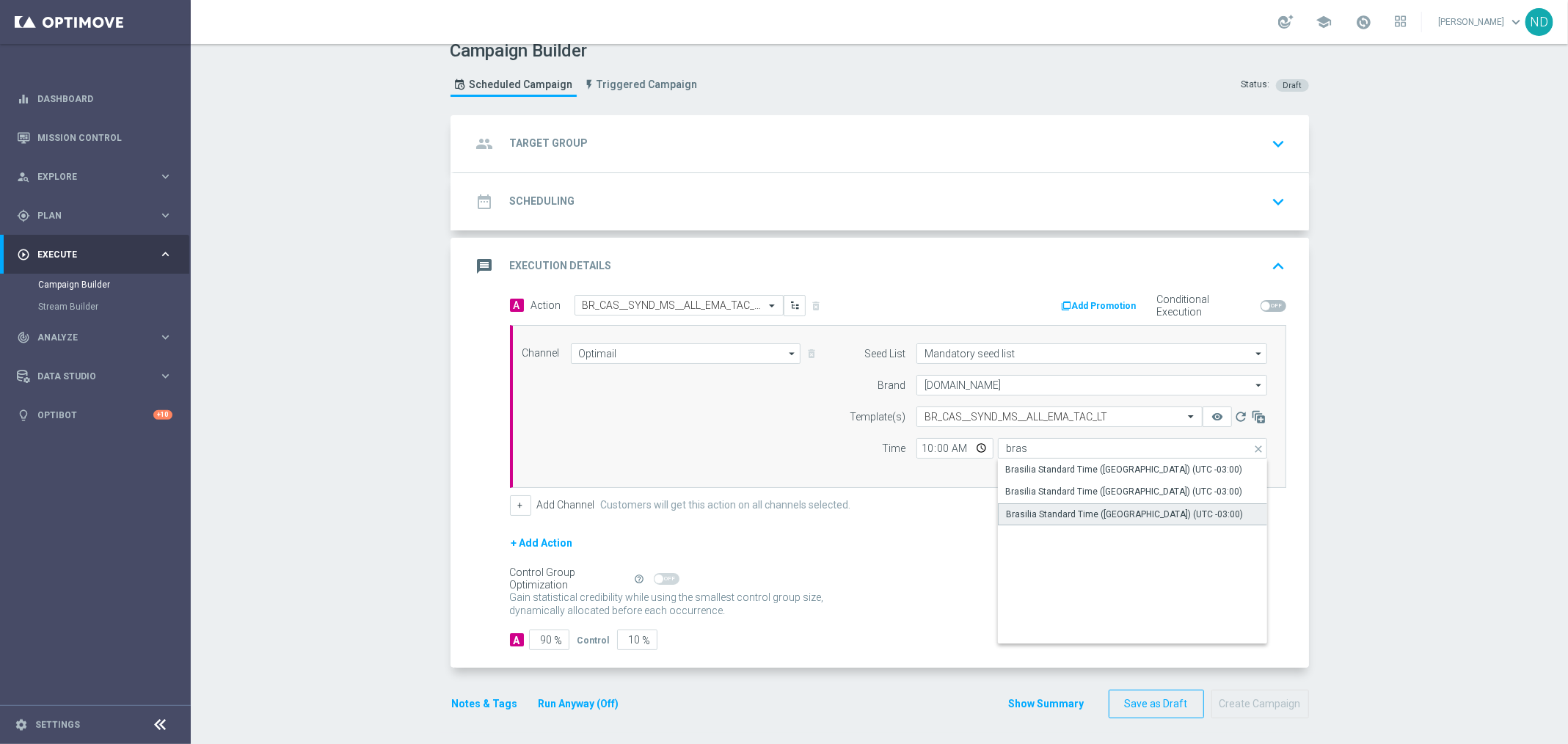
click at [1110, 512] on div "Brasilia Standard Time ([GEOGRAPHIC_DATA]) (UTC -03:00)" at bounding box center [1124, 513] width 237 height 14
type input "Brasilia Standard Time ([GEOGRAPHIC_DATA]) (UTC -03:00)"
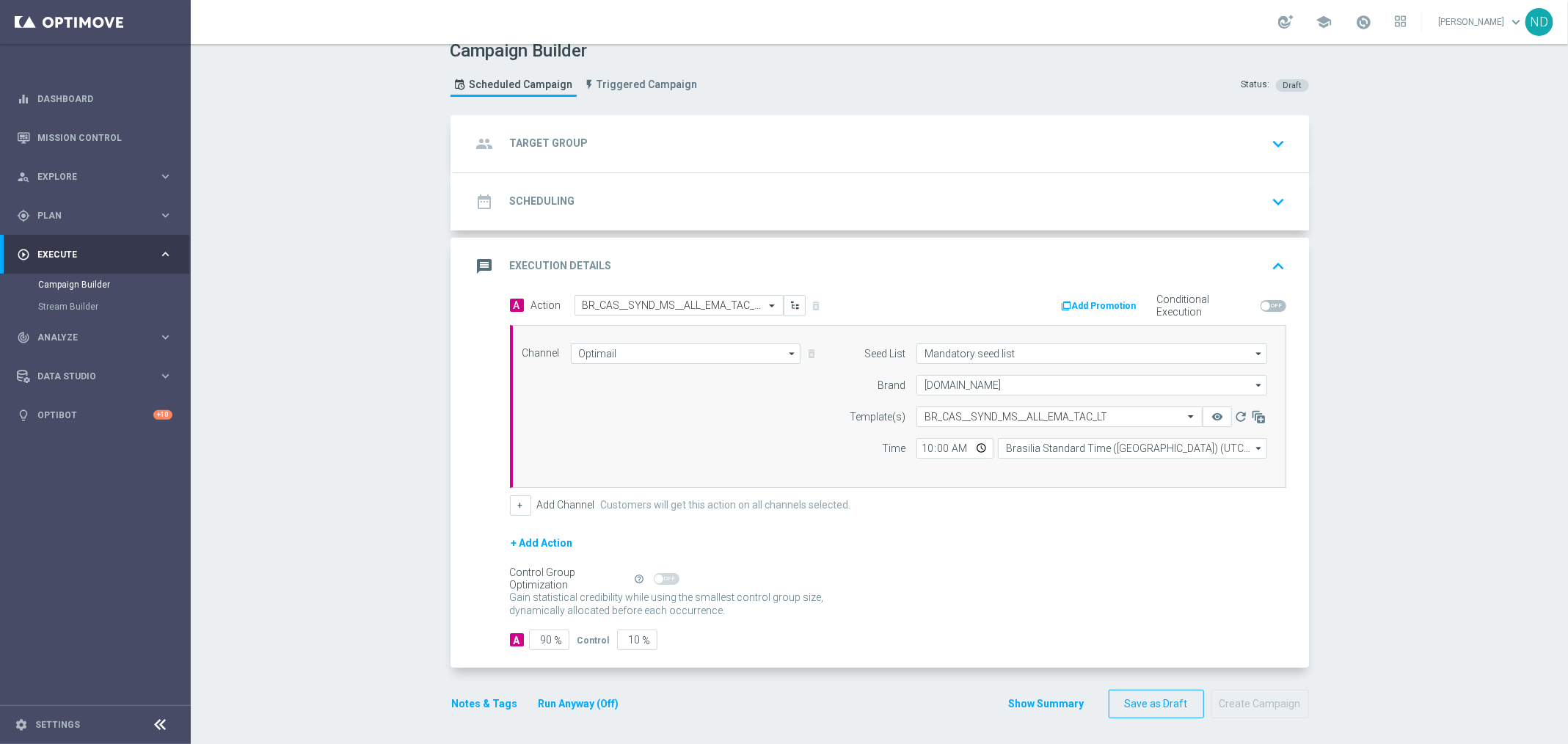
click at [1099, 504] on div "+ Add Channel Customers will get this action on all channels selected." at bounding box center [898, 505] width 776 height 21
click at [1276, 259] on icon "keyboard_arrow_up" at bounding box center [1279, 266] width 22 height 22
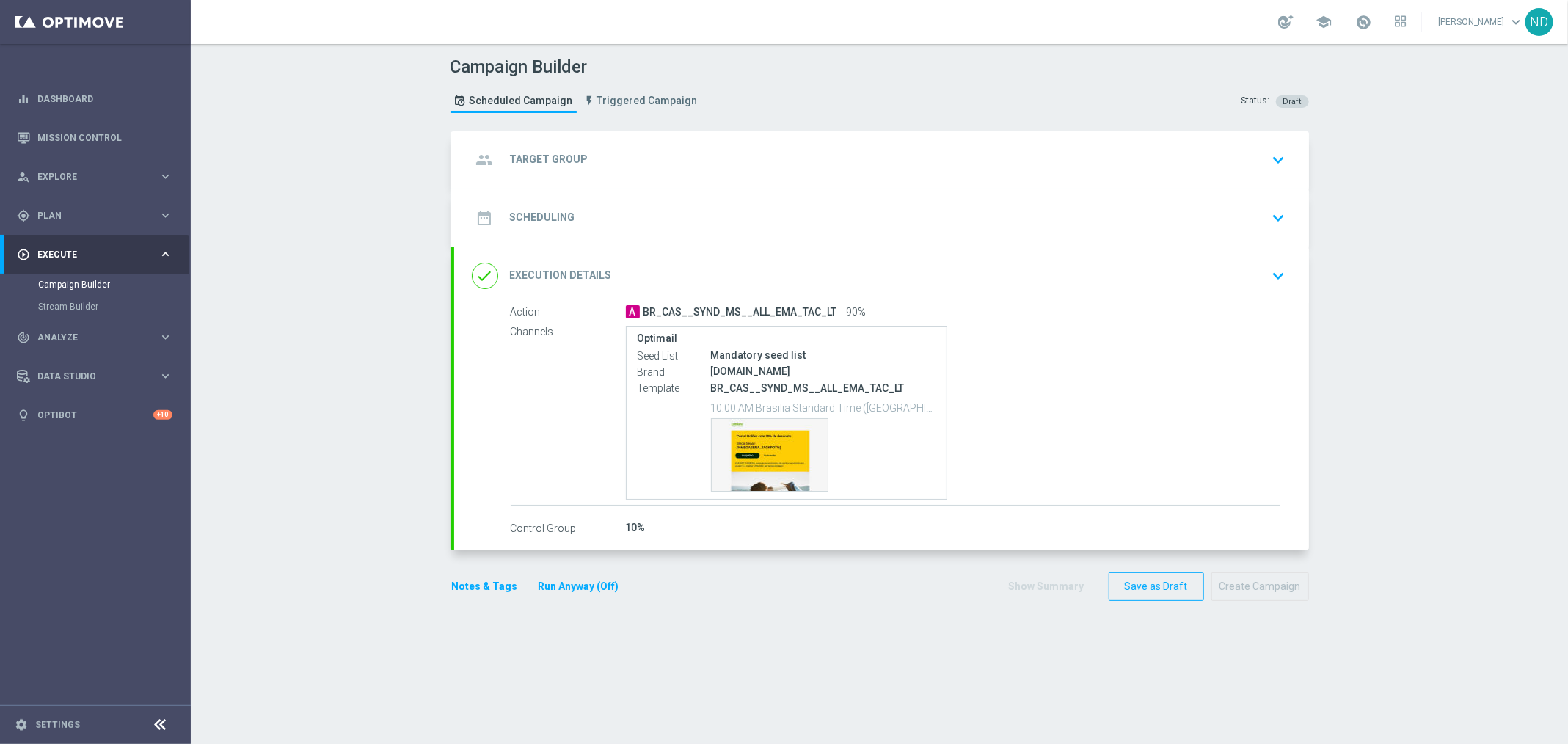
scroll to position [0, 0]
click at [784, 173] on div "group Target Group keyboard_arrow_down" at bounding box center [881, 159] width 855 height 57
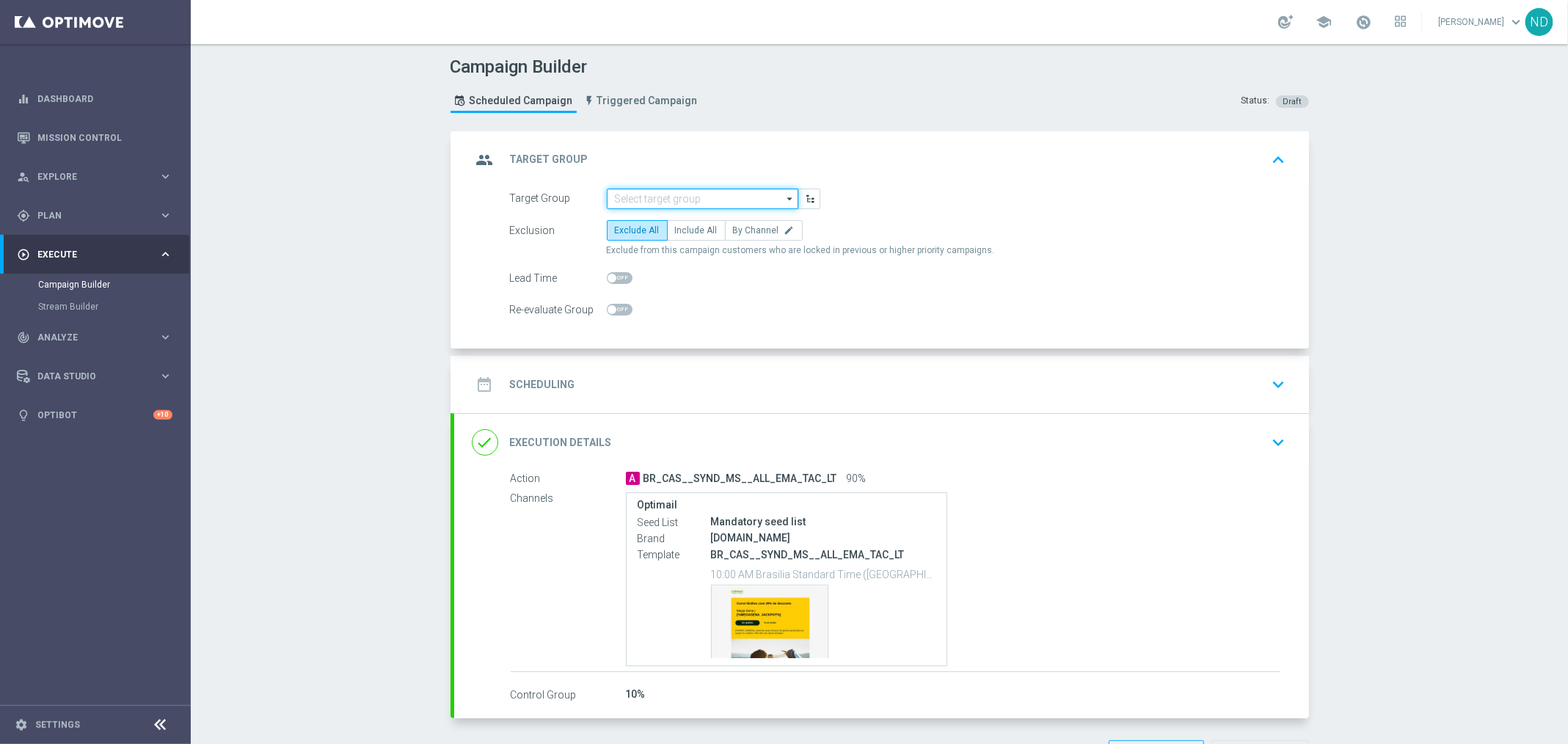
click at [729, 193] on input at bounding box center [703, 199] width 192 height 21
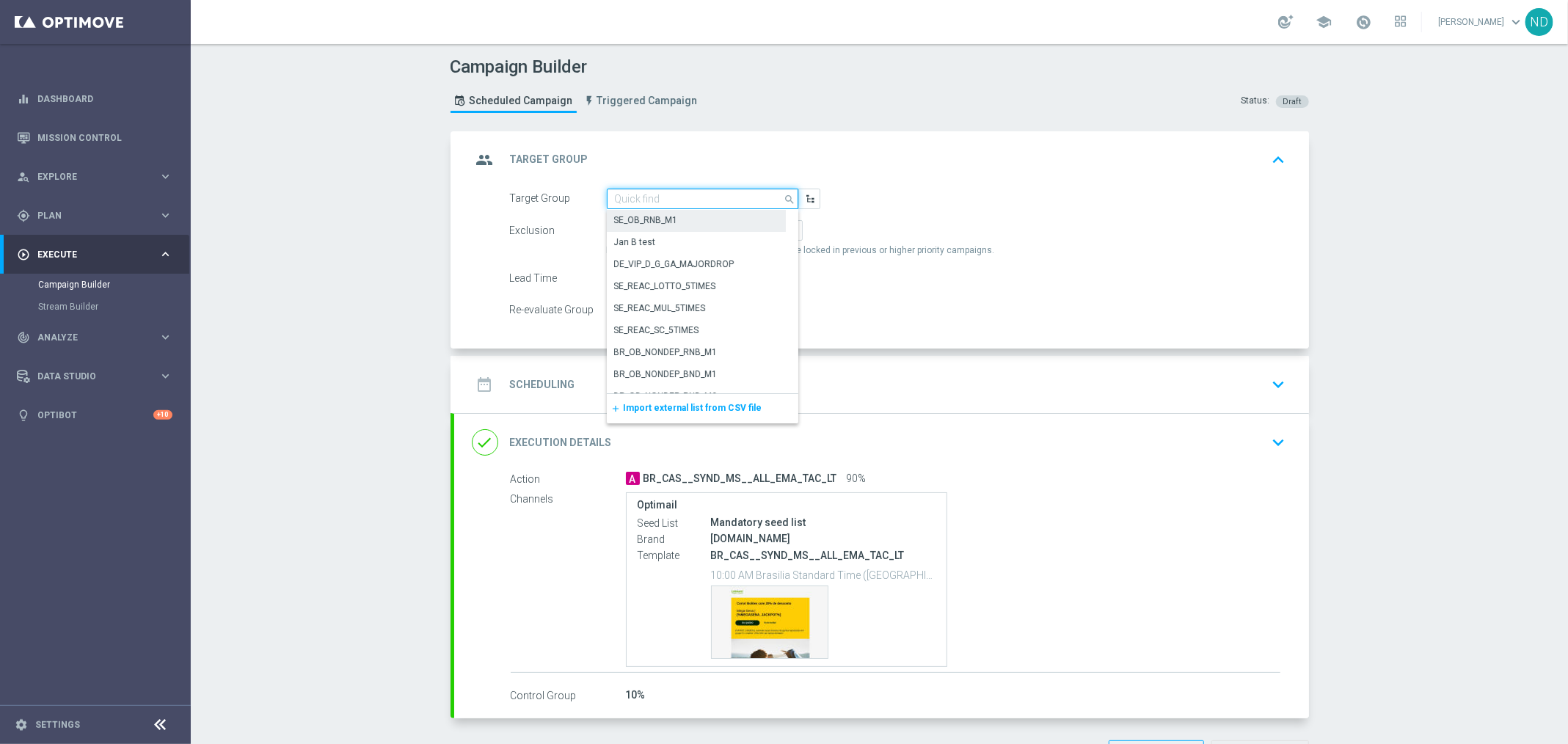
paste input "BR_LOT__ACTIVE_LOTTO__ALL_EMA_TAC_LT_TG"
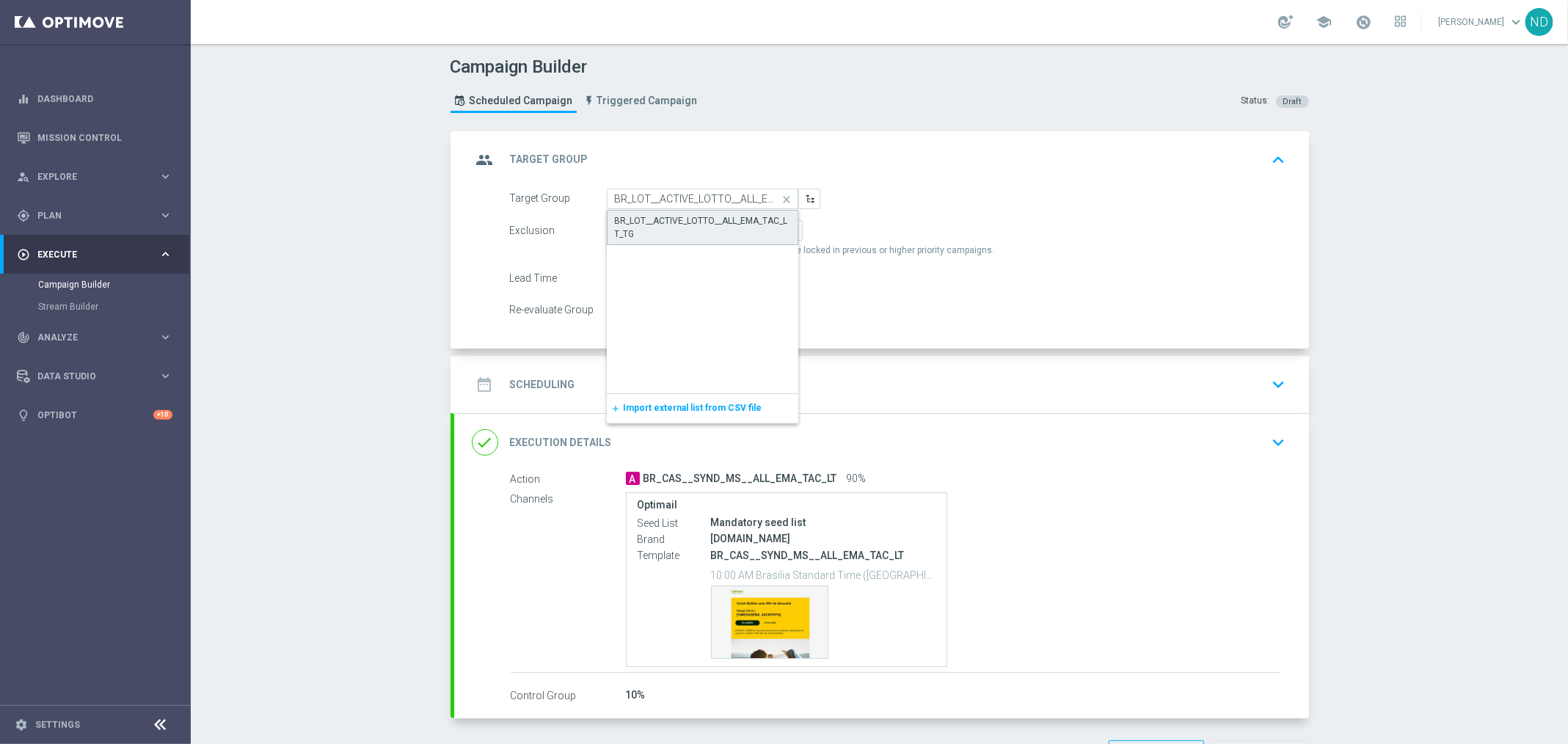
click at [672, 231] on div "BR_LOT__ACTIVE_LOTTO__ALL_EMA_TAC_LT_TG" at bounding box center [703, 227] width 176 height 26
type input "BR_LOT__ACTIVE_LOTTO__ALL_EMA_TAC_LT_TG"
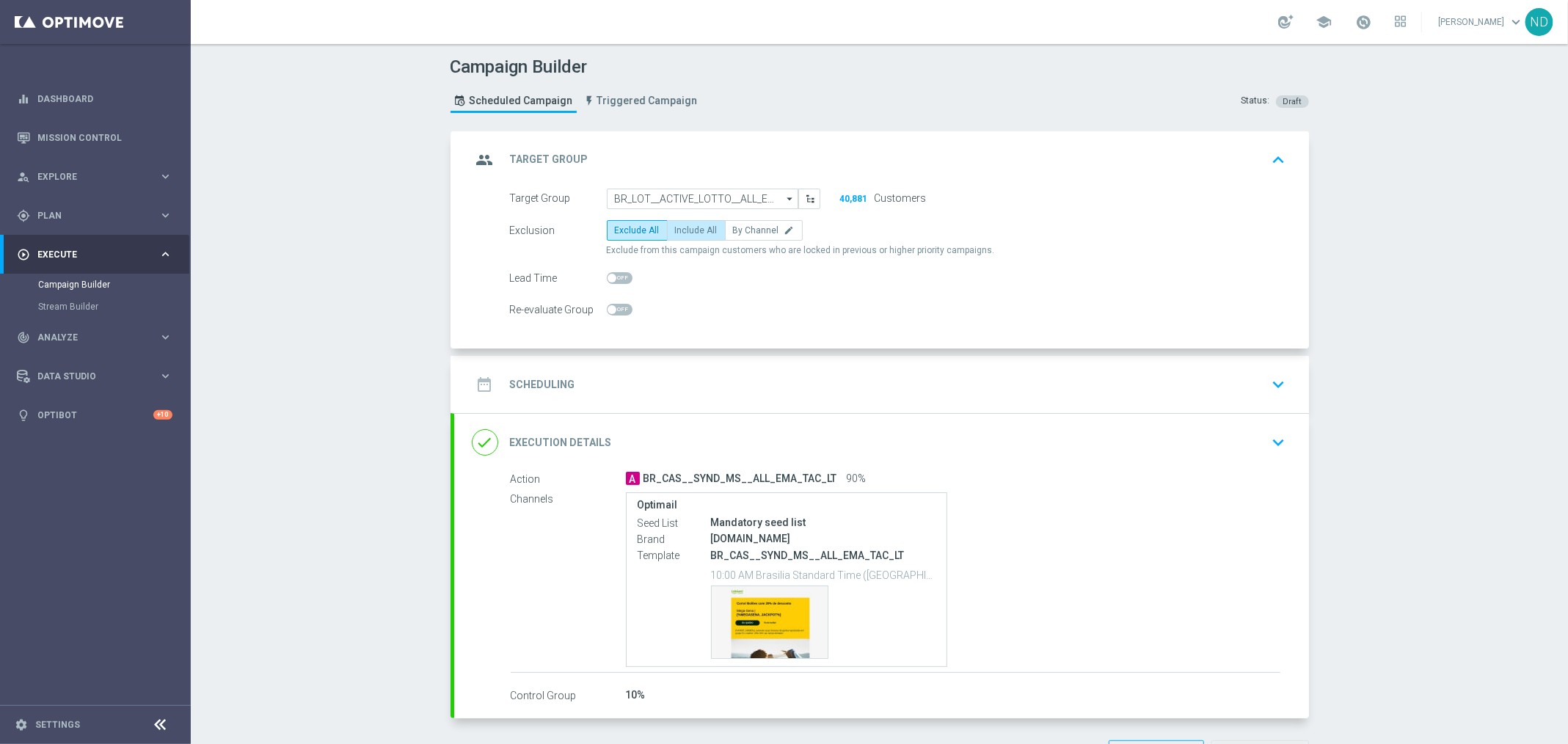
click at [685, 228] on span "Include All" at bounding box center [695, 230] width 43 height 10
click at [685, 228] on input "Include All" at bounding box center [679, 232] width 10 height 10
radio input "true"
click at [708, 376] on div "date_range Scheduling keyboard_arrow_down" at bounding box center [882, 384] width 819 height 28
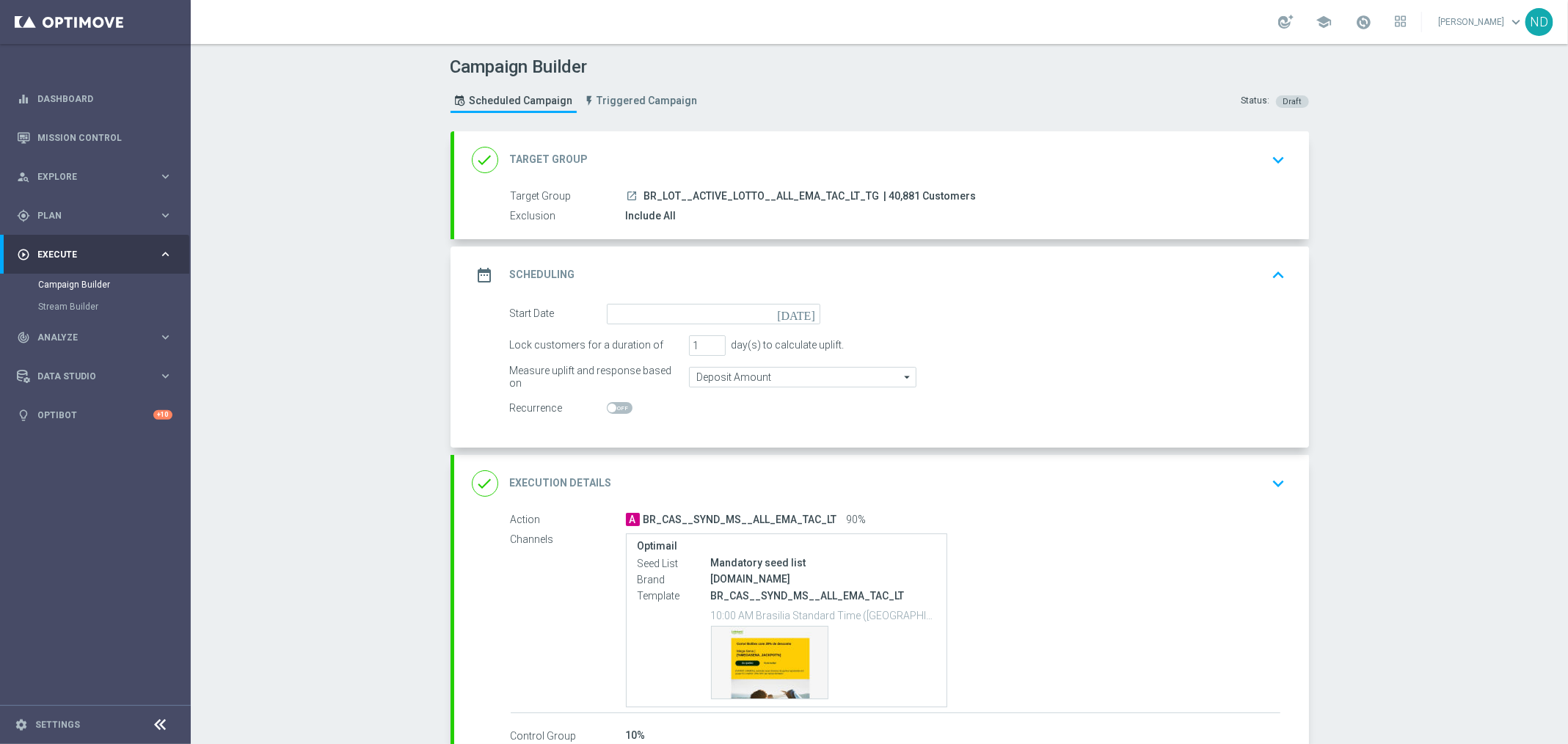
click at [799, 311] on icon "[DATE]" at bounding box center [798, 312] width 43 height 16
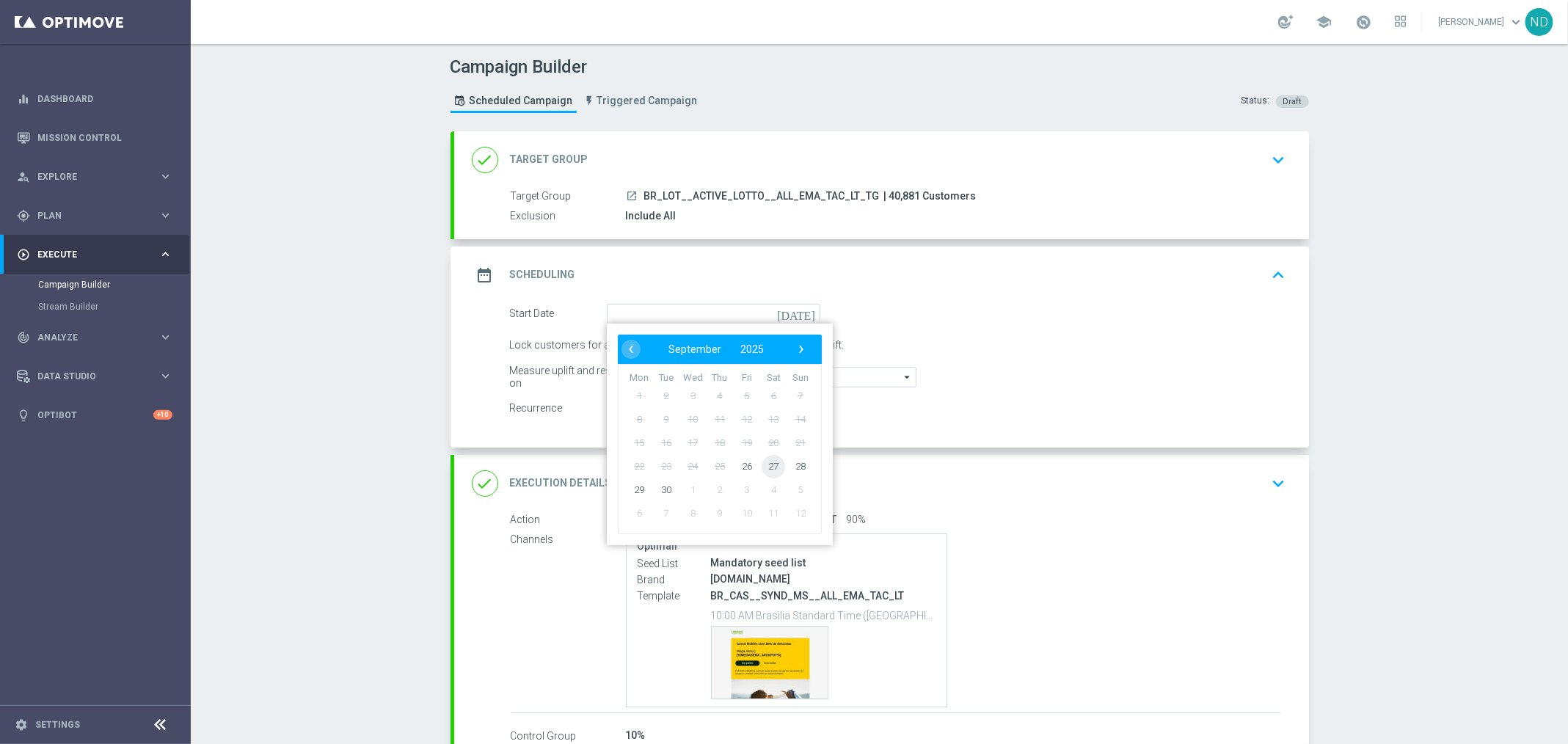
click at [761, 468] on span "27" at bounding box center [773, 466] width 24 height 24
type input "[DATE]"
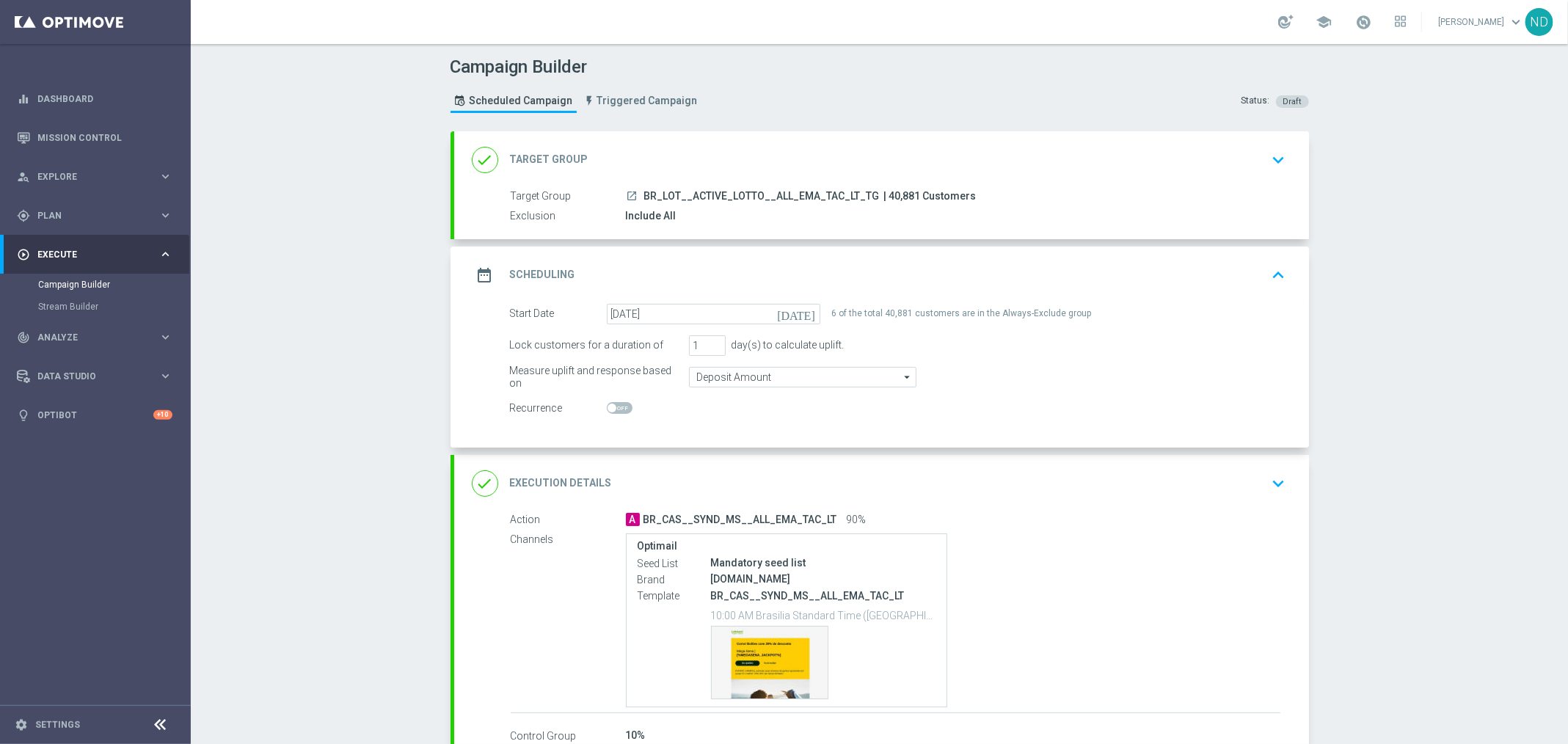
click at [1270, 268] on icon "keyboard_arrow_up" at bounding box center [1279, 275] width 22 height 22
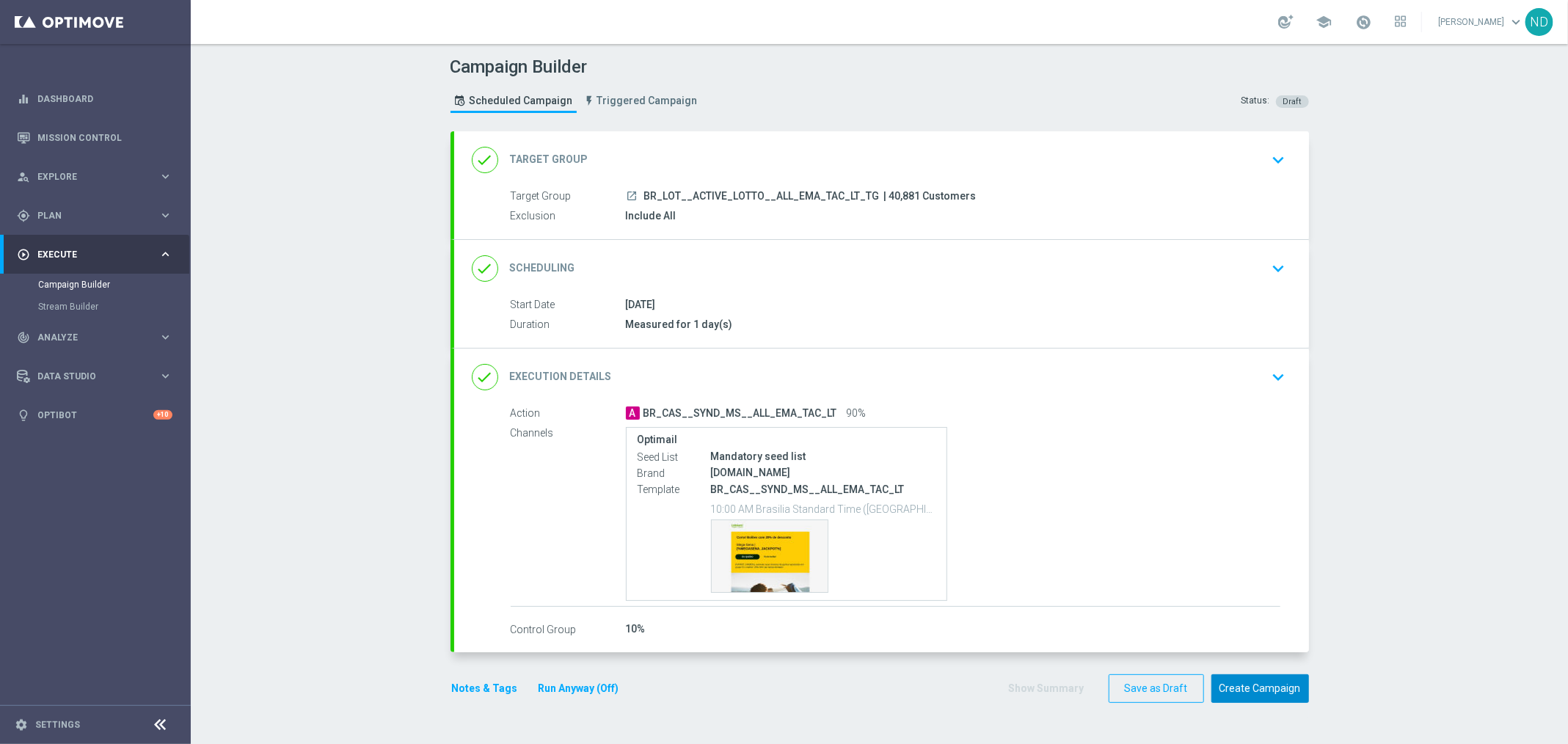
click at [1253, 685] on button "Create Campaign" at bounding box center [1261, 689] width 98 height 29
